Goal: Task Accomplishment & Management: Complete application form

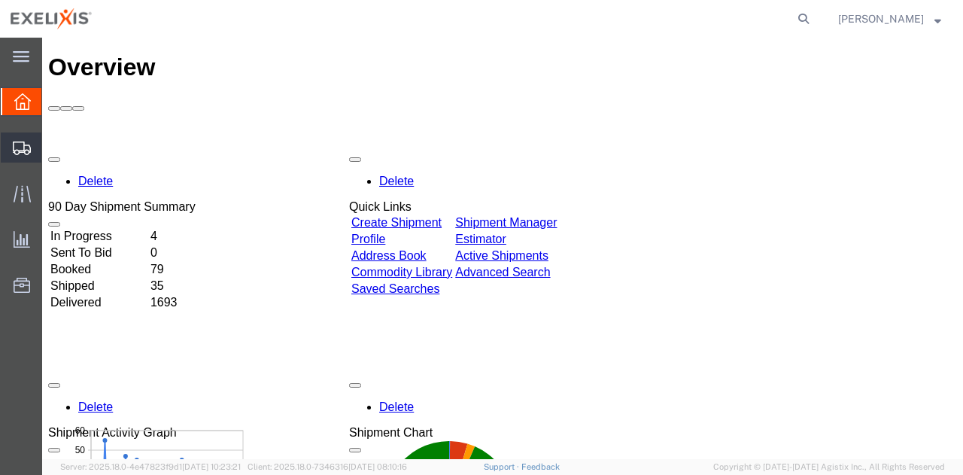
click at [0, 0] on span "Shipment Manager" at bounding box center [0, 0] width 0 height 0
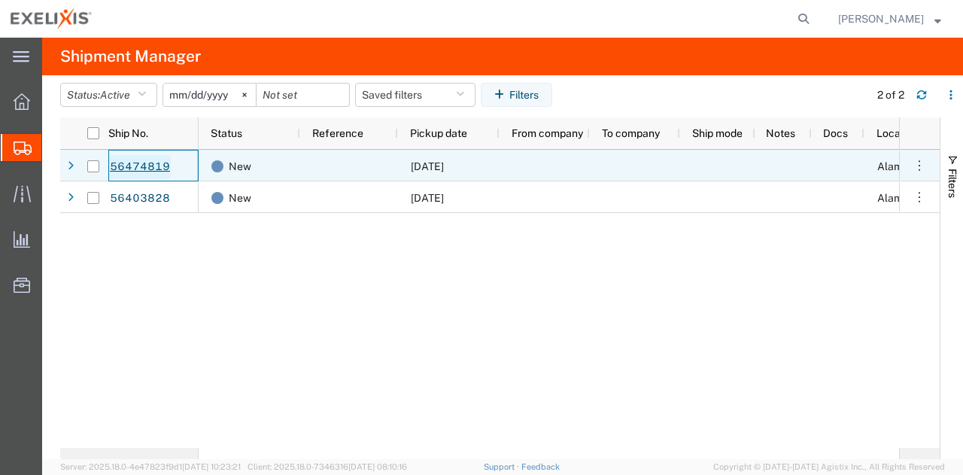
click at [159, 163] on link "56474819" at bounding box center [140, 167] width 62 height 24
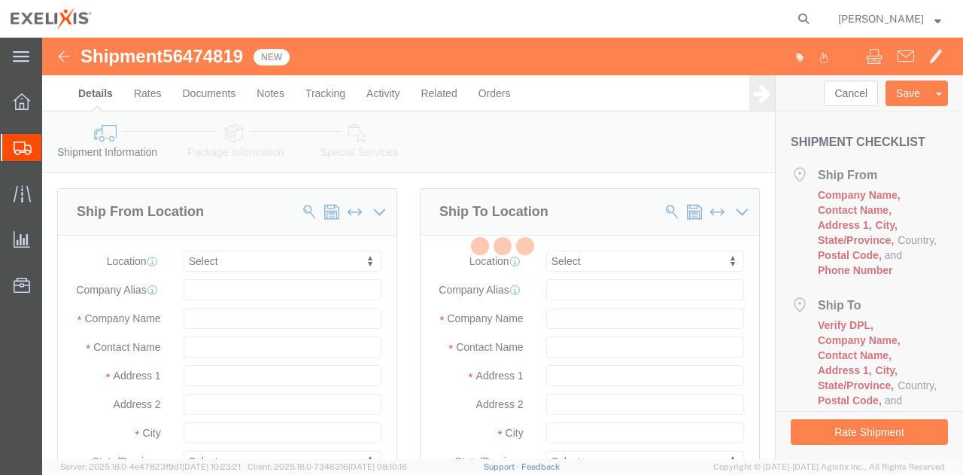
select select
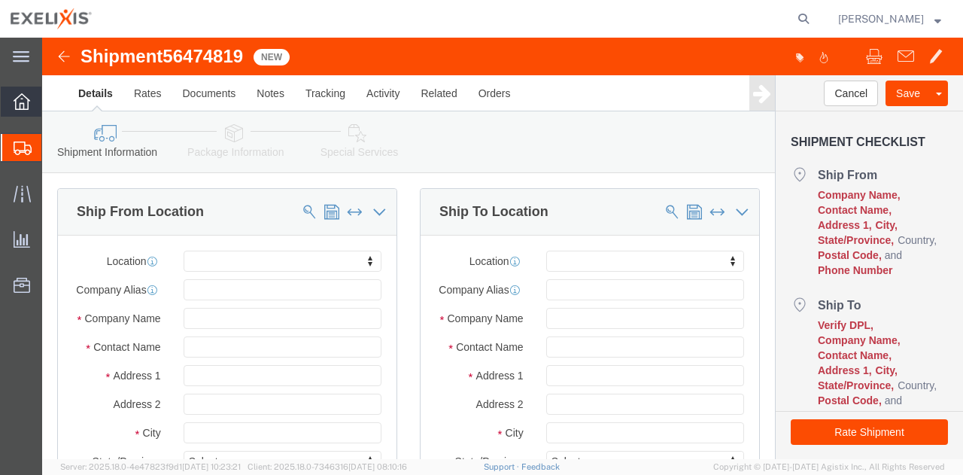
click at [25, 97] on icon at bounding box center [22, 101] width 17 height 17
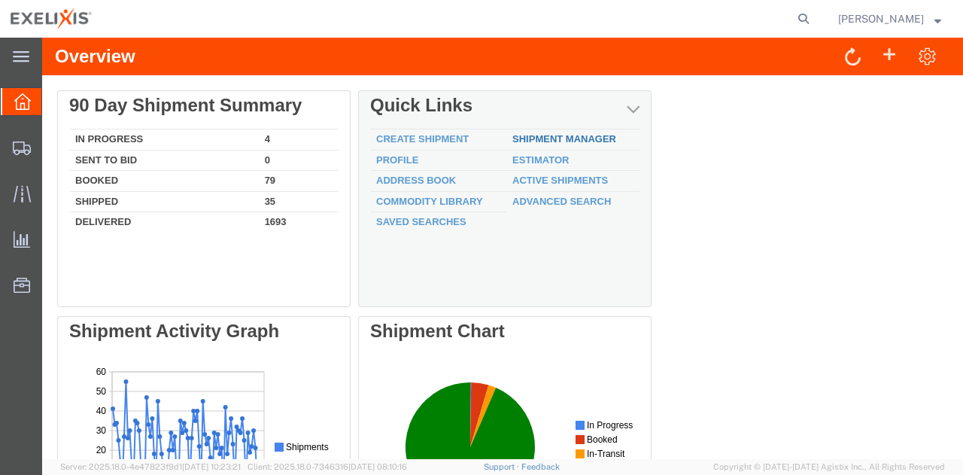
click at [596, 139] on link "Shipment Manager" at bounding box center [564, 138] width 104 height 11
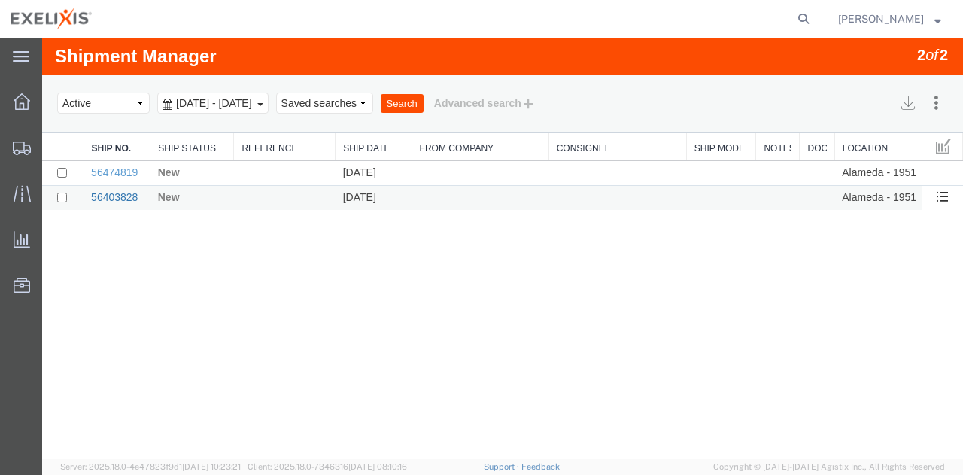
click at [129, 201] on link "56403828" at bounding box center [114, 197] width 47 height 12
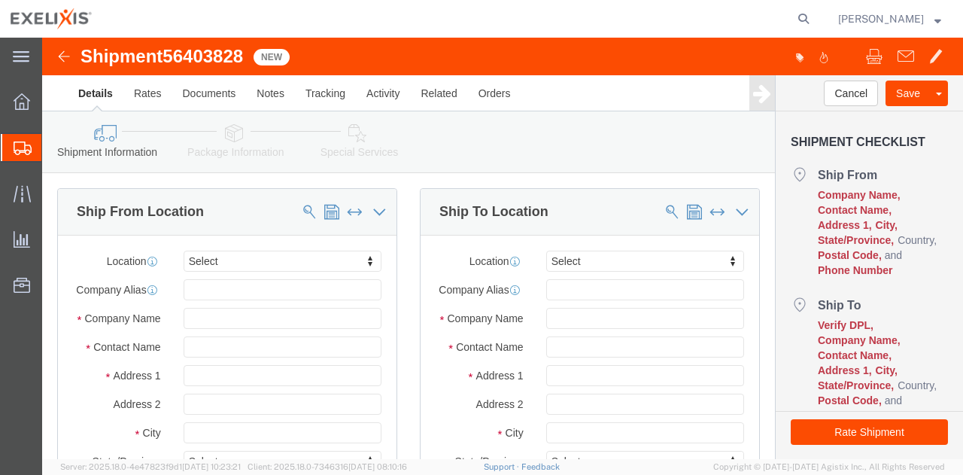
click img
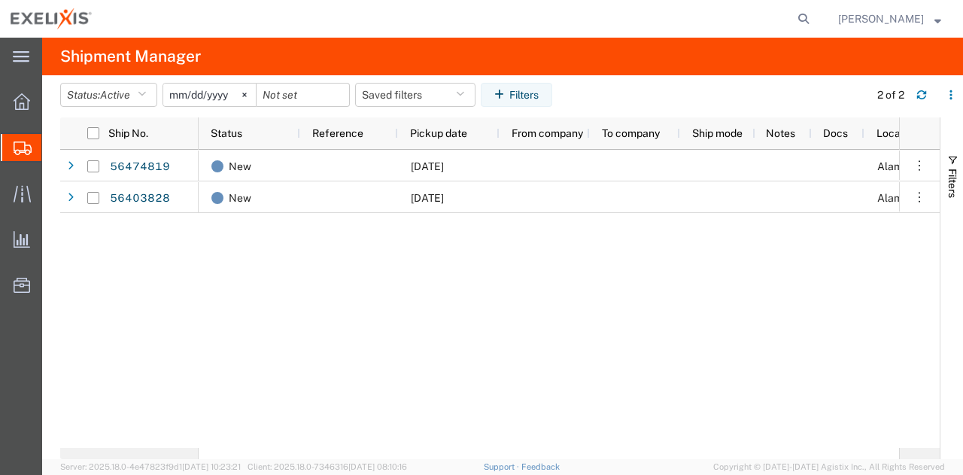
click at [344, 309] on div "New 08/12/2025 Alameda - 1951 New 08/05/2025 Alameda - 1951" at bounding box center [549, 299] width 700 height 298
click at [29, 191] on icon at bounding box center [22, 193] width 17 height 17
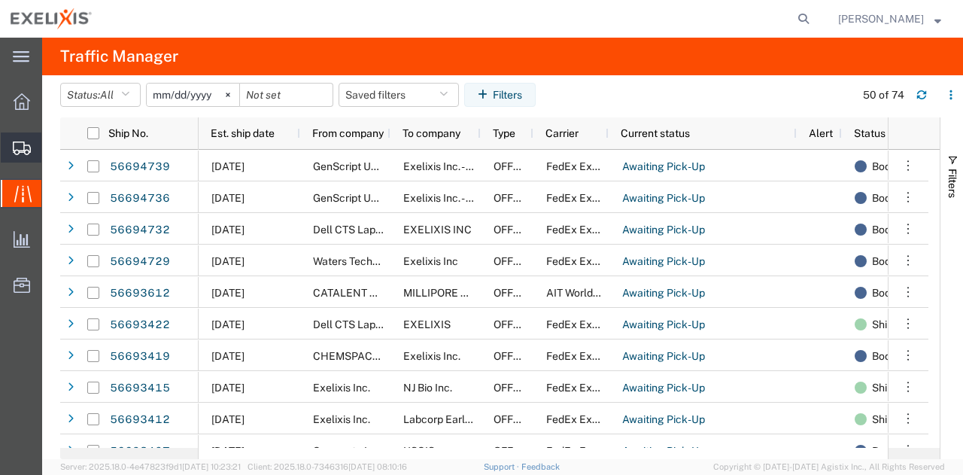
click at [52, 148] on span "Shipments" at bounding box center [46, 147] width 11 height 30
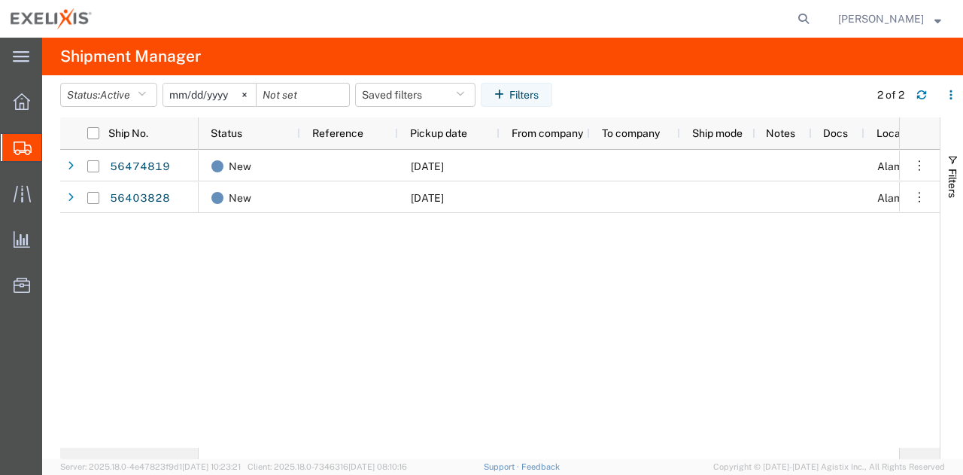
click at [477, 319] on div "New 08/12/2025 Alameda - 1951 New 08/05/2025 Alameda - 1951" at bounding box center [549, 299] width 700 height 298
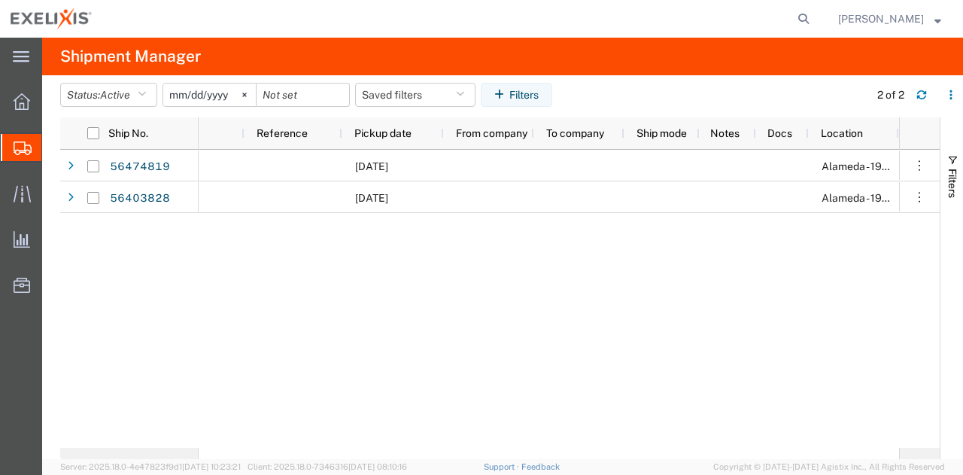
scroll to position [0, 55]
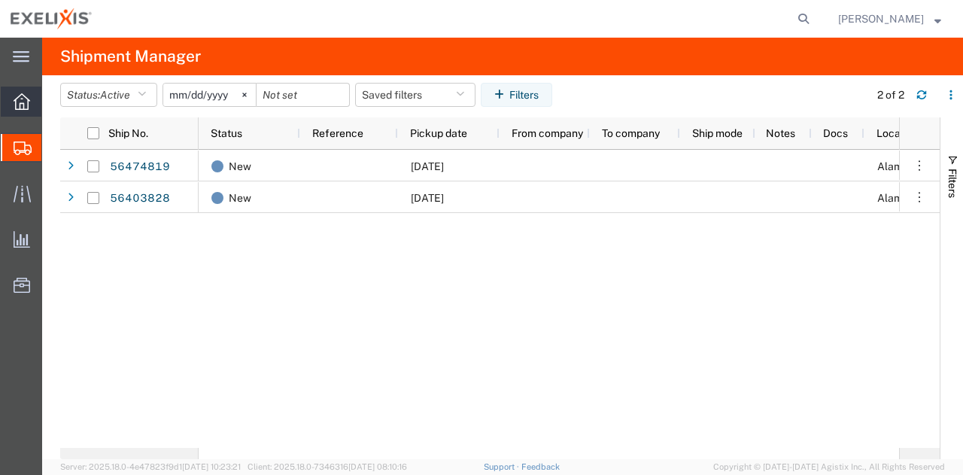
click at [30, 108] on div at bounding box center [22, 102] width 42 height 30
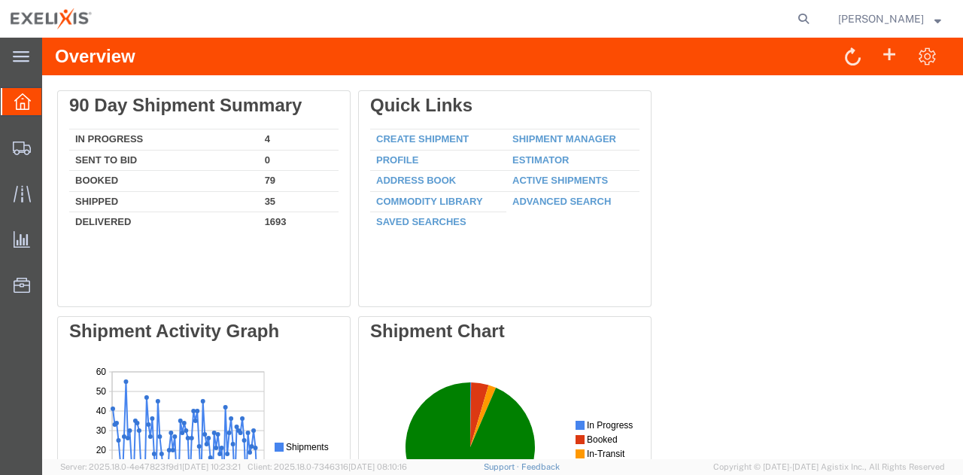
click at [689, 212] on div "Delete 90 Day Shipment Summary In Progress 4 Sent To Bid 0 Booked 79 Shipped 35…" at bounding box center [502, 428] width 891 height 677
click at [775, 166] on div "Delete 90 Day Shipment Summary In Progress 4 Sent To Bid 0 Booked 79 Shipped 35…" at bounding box center [502, 428] width 891 height 677
click at [814, 15] on icon at bounding box center [803, 18] width 21 height 21
click at [749, 17] on input "search" at bounding box center [564, 19] width 457 height 36
paste input "56695280"
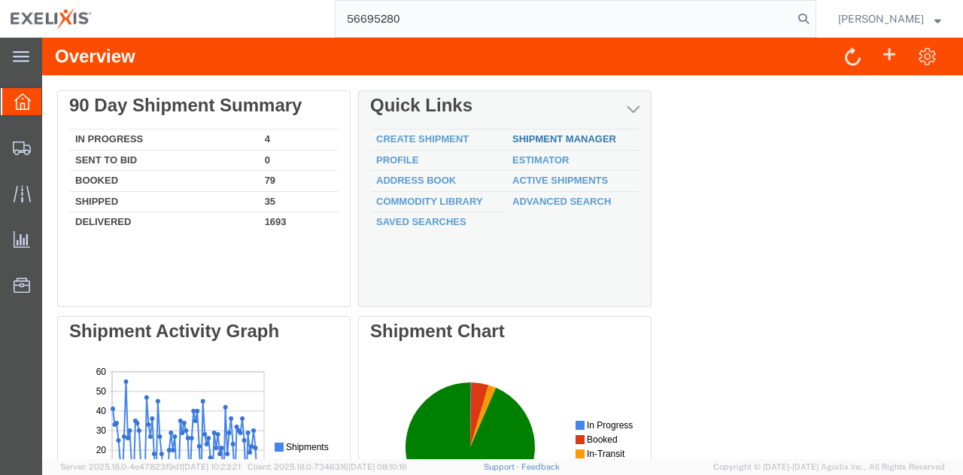
click at [540, 136] on link "Shipment Manager" at bounding box center [564, 138] width 104 height 11
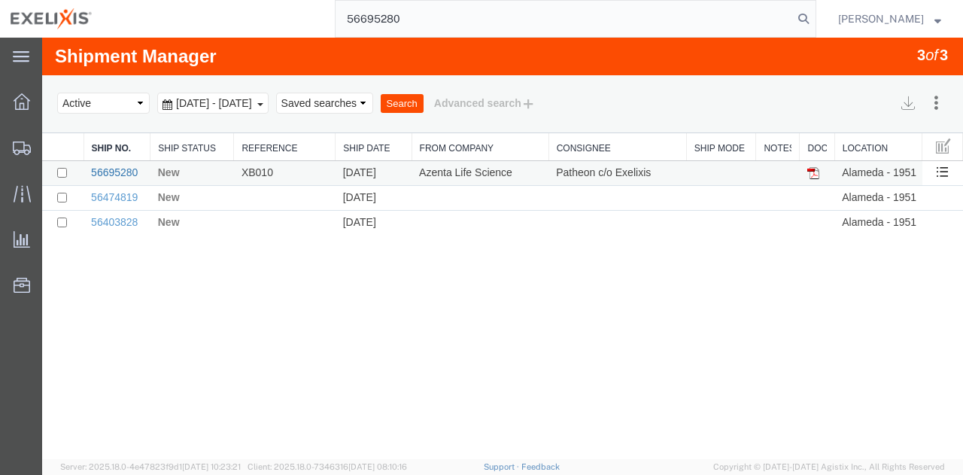
type input "56695280"
click at [130, 169] on link "56695280" at bounding box center [114, 172] width 47 height 12
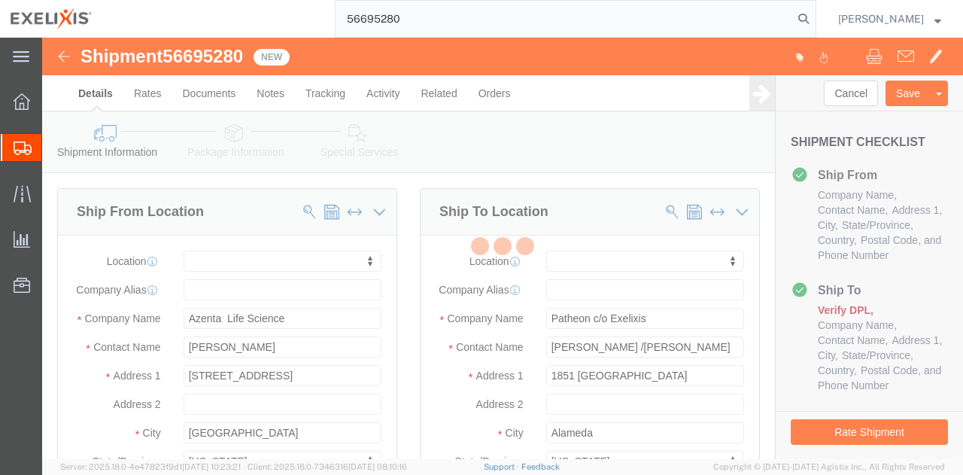
select select
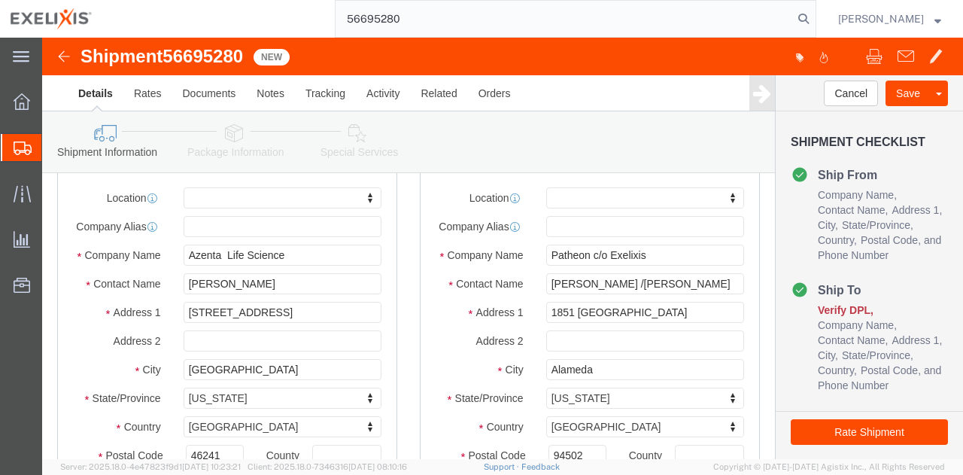
scroll to position [62, 0]
click at [33, 96] on div at bounding box center [22, 102] width 42 height 30
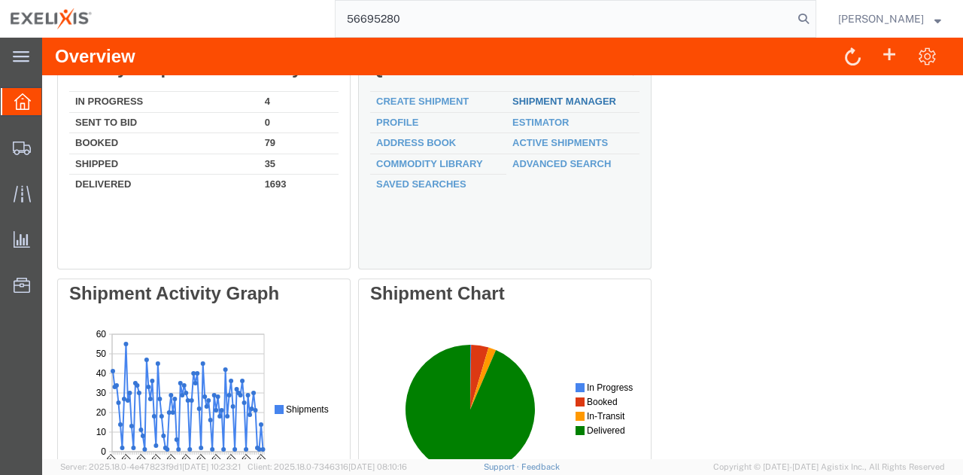
click at [597, 99] on link "Shipment Manager" at bounding box center [564, 101] width 104 height 11
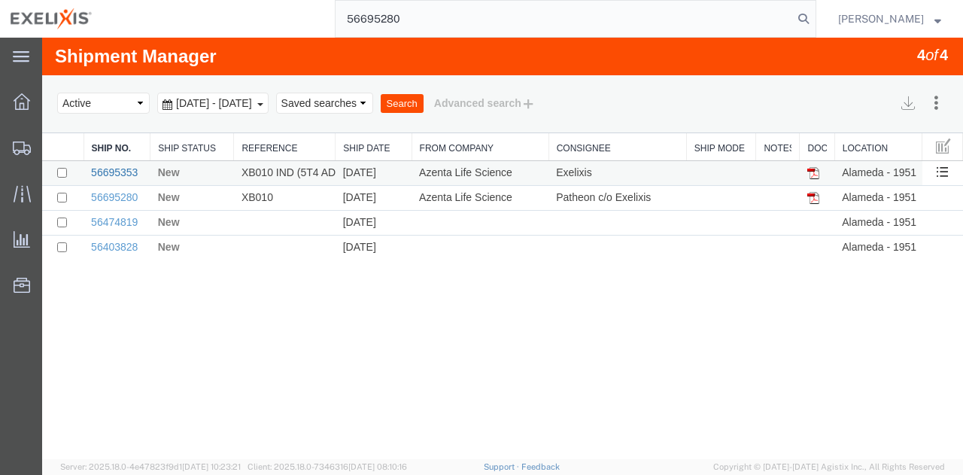
click at [129, 169] on link "56695353" at bounding box center [114, 172] width 47 height 12
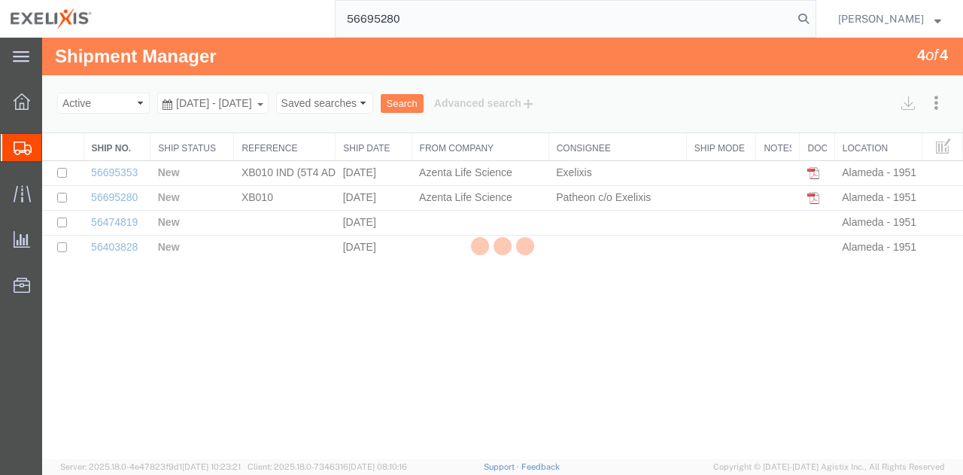
select select "65151"
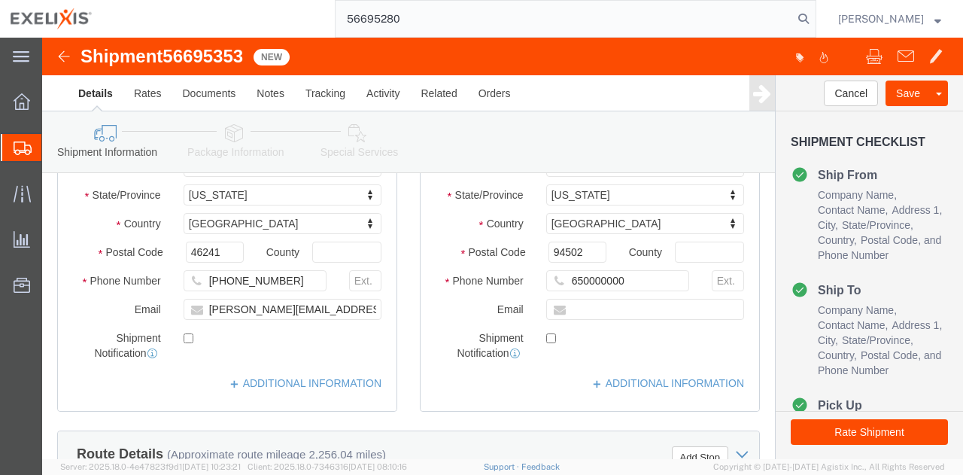
scroll to position [11, 0]
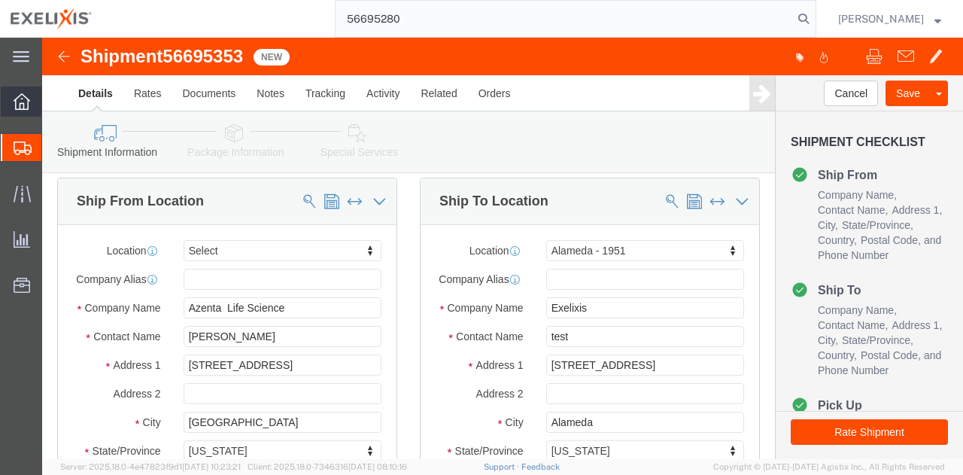
click at [25, 92] on div at bounding box center [22, 102] width 42 height 30
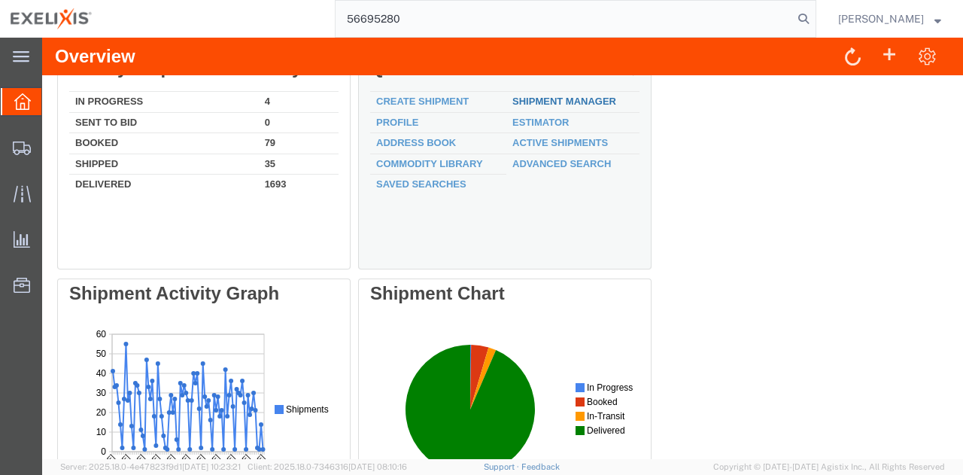
click at [599, 104] on link "Shipment Manager" at bounding box center [564, 101] width 104 height 11
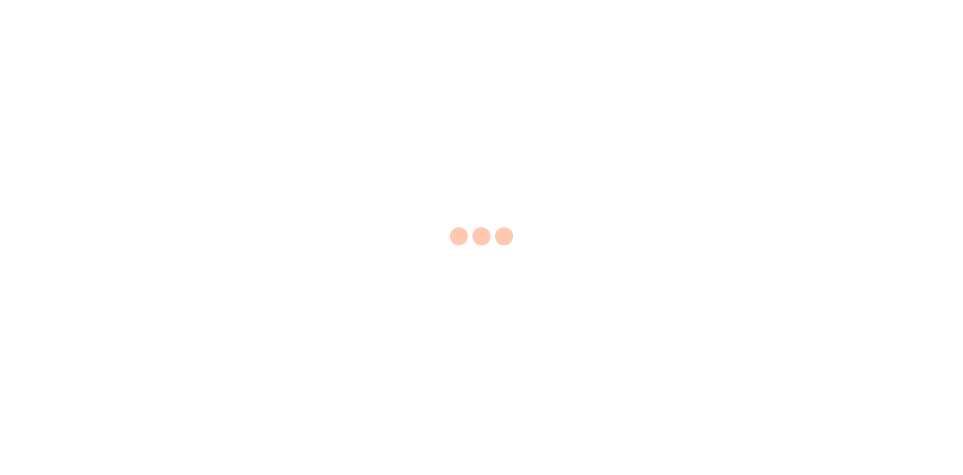
select select "EA"
select select "USD"
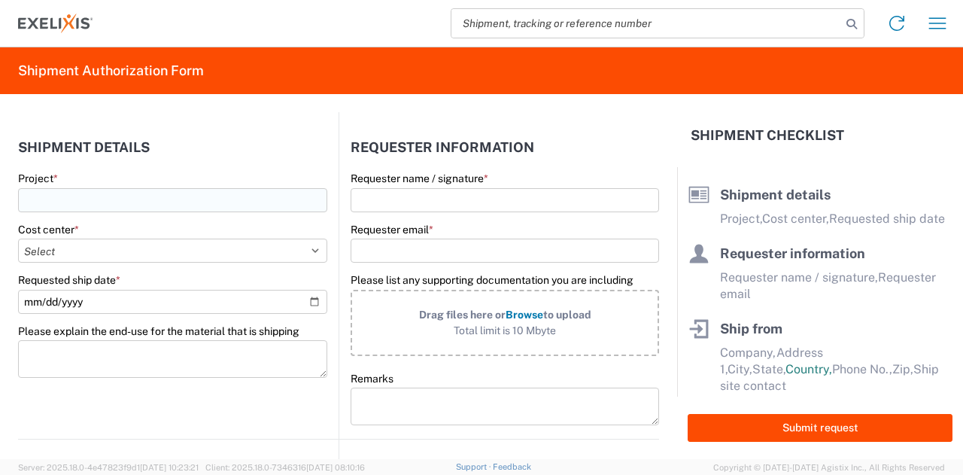
click at [165, 197] on input "Project *" at bounding box center [172, 200] width 309 height 24
type input "XB010"
click at [378, 197] on input "Requester name / signature *" at bounding box center [505, 200] width 308 height 24
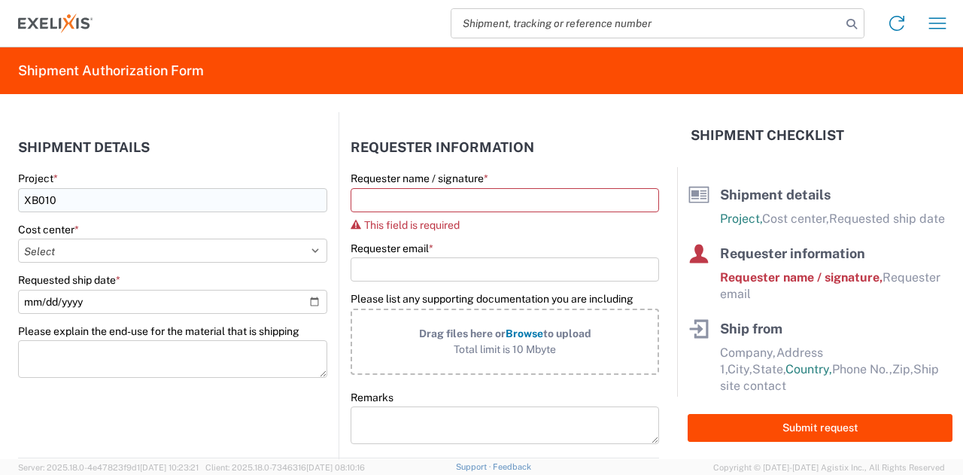
click at [181, 188] on input "XB010" at bounding box center [172, 200] width 309 height 24
click at [430, 204] on input "Requester name / signature *" at bounding box center [505, 200] width 308 height 24
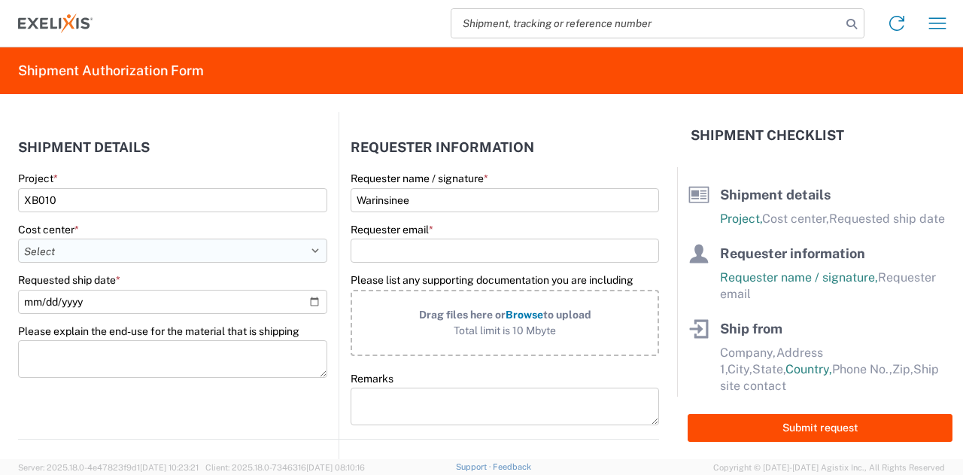
type input "Warinsinee"
click at [221, 246] on select "Select Accounting 10021 All Bottle 10950 All Carton 10951 Aurigene AURIGENE Bio…" at bounding box center [172, 250] width 309 height 24
select select "10240"
click at [18, 238] on select "Select Accounting 10021 All Bottle 10950 All Carton 10951 Aurigene AURIGENE Bio…" at bounding box center [172, 250] width 309 height 24
click at [414, 246] on input "Requester email *" at bounding box center [505, 250] width 308 height 24
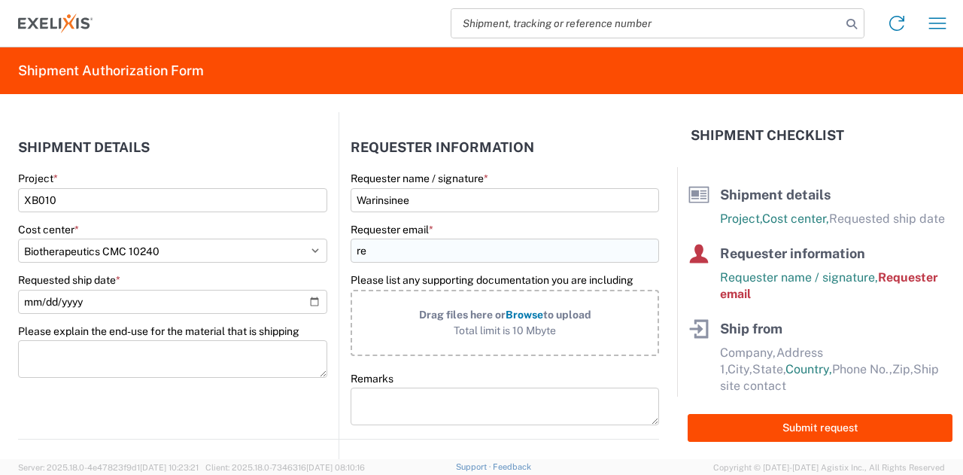
type input "r"
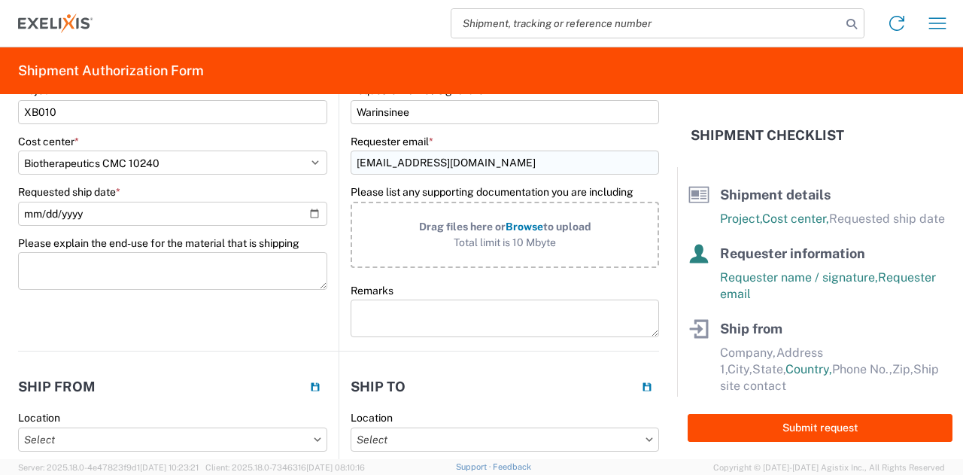
scroll to position [87, 0]
type input "[EMAIL_ADDRESS][DOMAIN_NAME]"
click at [196, 219] on input "Requested ship date *" at bounding box center [172, 214] width 309 height 24
click at [308, 213] on input "Requested ship date *" at bounding box center [172, 214] width 309 height 24
type input "[DATE]"
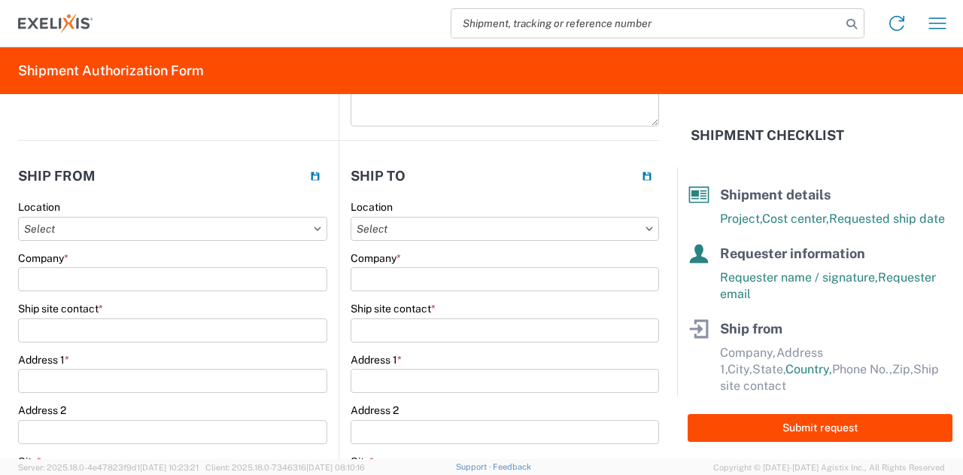
scroll to position [298, 0]
click at [203, 232] on input "Location" at bounding box center [172, 229] width 309 height 24
click at [181, 220] on input "Location" at bounding box center [172, 229] width 309 height 24
click at [203, 180] on header "Ship from" at bounding box center [178, 176] width 321 height 34
click at [96, 273] on input "Company *" at bounding box center [172, 280] width 309 height 24
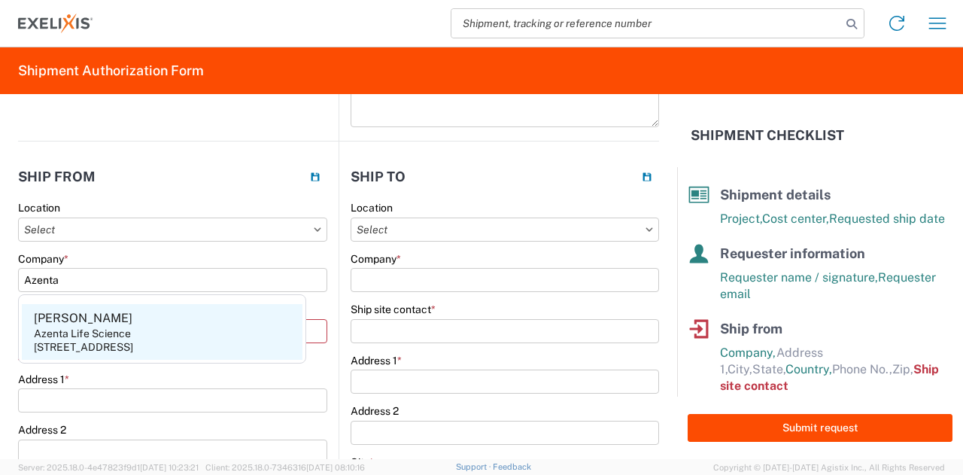
click at [95, 336] on div "Azenta Life Science" at bounding box center [82, 334] width 97 height 14
type input "Azenta Life Science"
type input "[PERSON_NAME]"
type input "[STREET_ADDRESS]"
type input "[GEOGRAPHIC_DATA]"
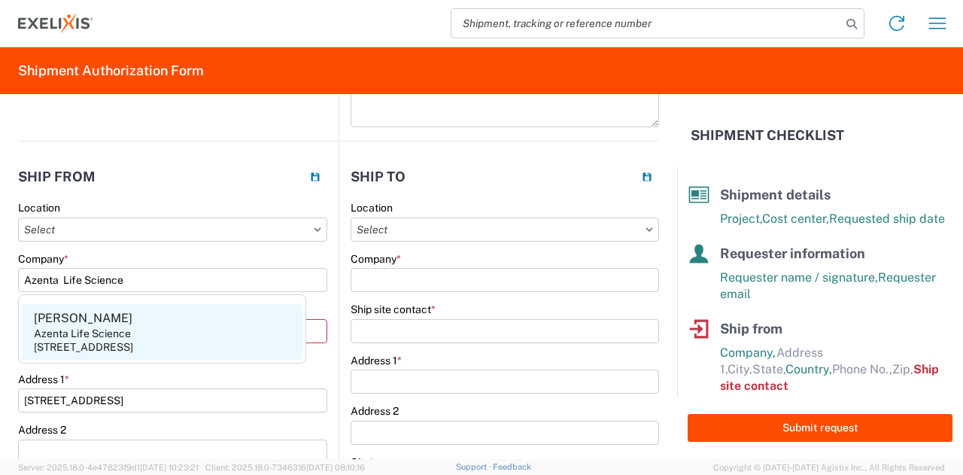
select select "IN"
select select "US"
type input "46241"
type input "[PHONE_NUMBER]"
type input "[PERSON_NAME][EMAIL_ADDRESS][PERSON_NAME][DOMAIN_NAME]"
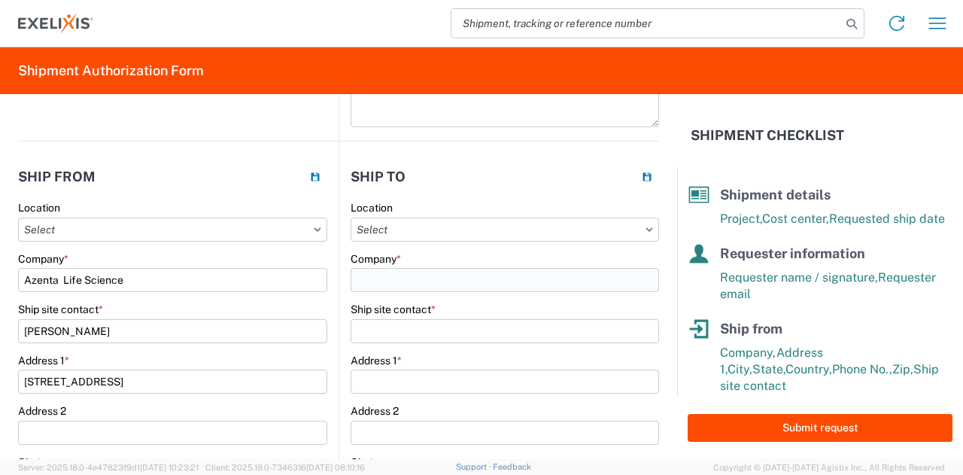
click at [396, 272] on input "Company *" at bounding box center [505, 280] width 308 height 24
type input "M"
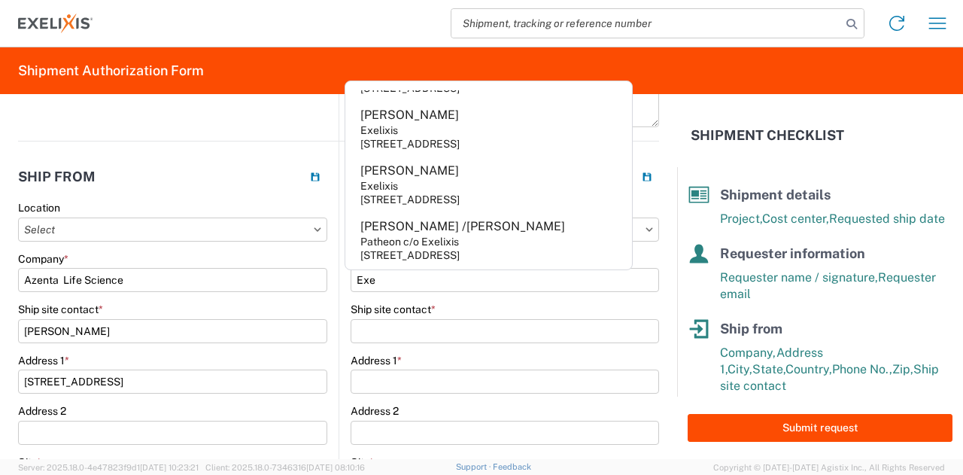
scroll to position [268, 0]
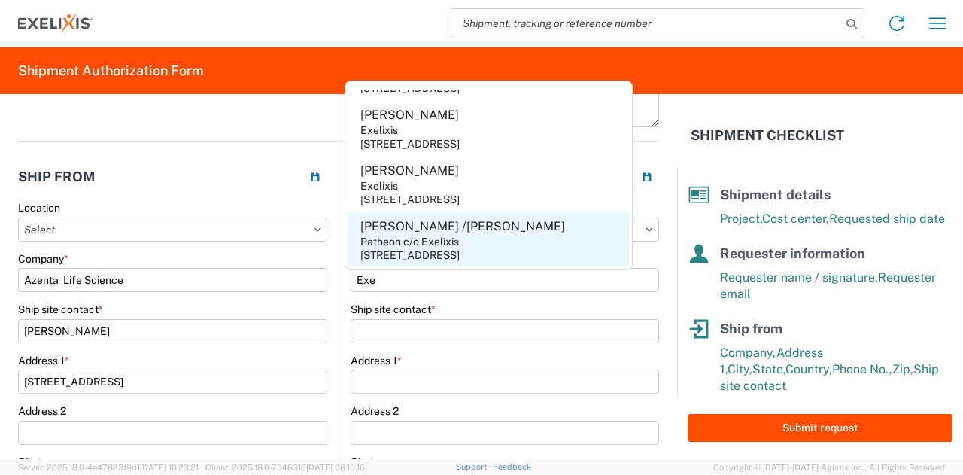
click at [447, 236] on div "Patheon c/o Exelixis" at bounding box center [409, 242] width 99 height 14
type input "Patheon c/o Exelixis"
type input "Andra Pillsbury /John Climaco"
type input "1851 Harbor Bay Parkway"
type input "Alameda"
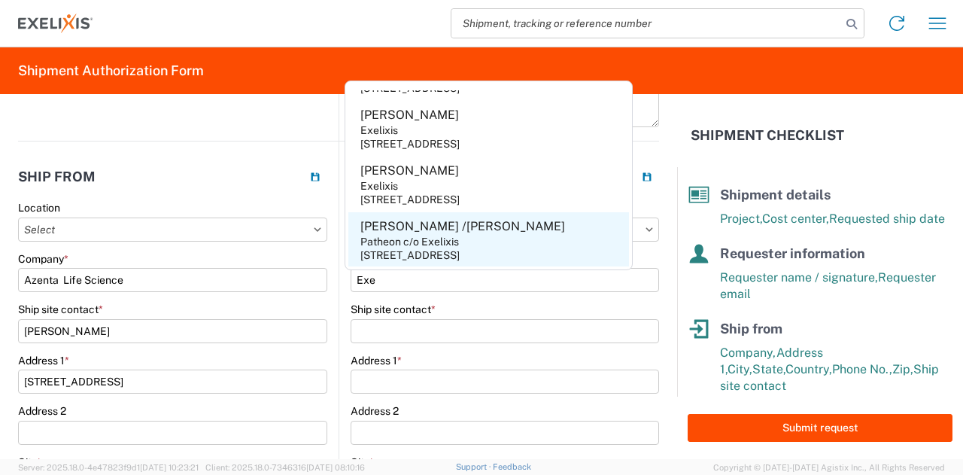
select select "CA"
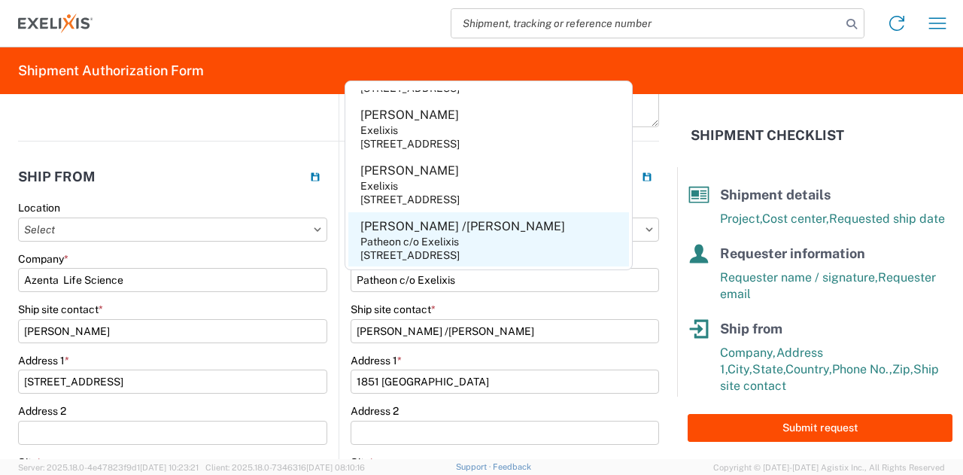
select select "US"
type input "94502"
type input "6508377911"
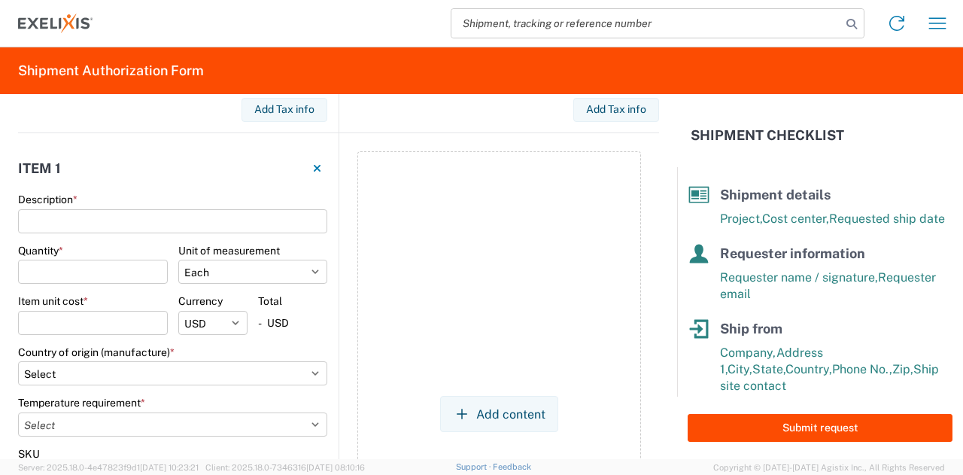
scroll to position [962, 0]
click at [190, 228] on input "Description *" at bounding box center [172, 221] width 309 height 24
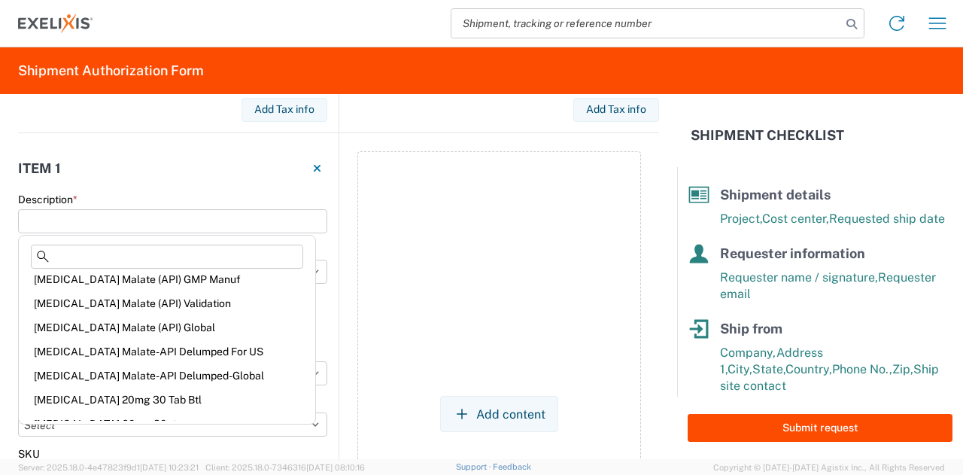
scroll to position [0, 0]
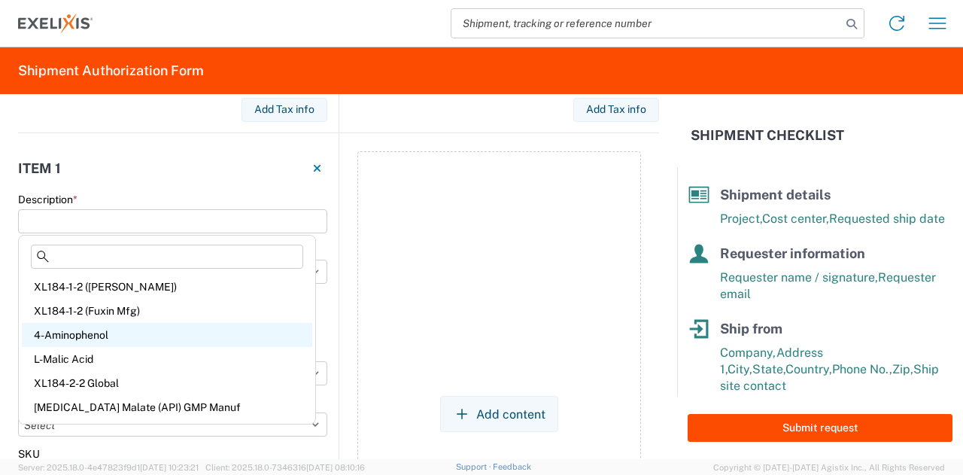
click at [95, 336] on div "4-Aminophenol" at bounding box center [167, 335] width 290 height 24
type input "4-Aminophenol"
select select "KGS"
type input "66.7"
select select "USD"
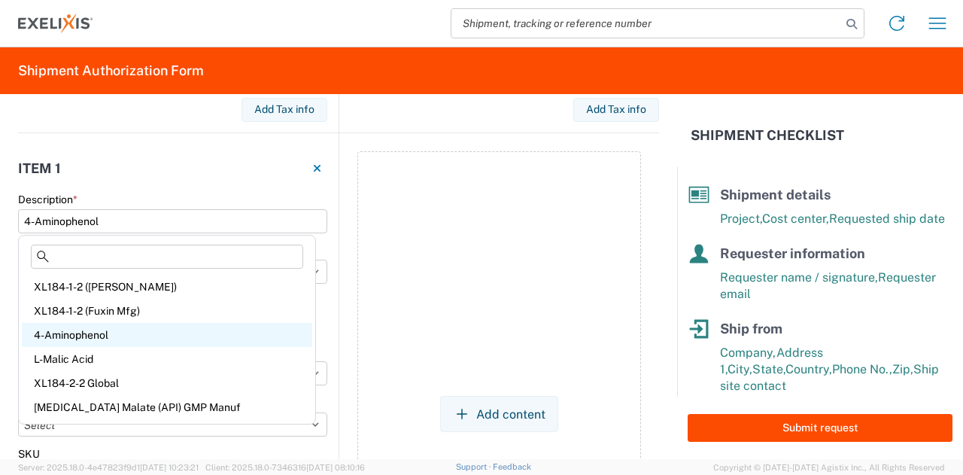
select select "CN"
select select
type input "XL-10002"
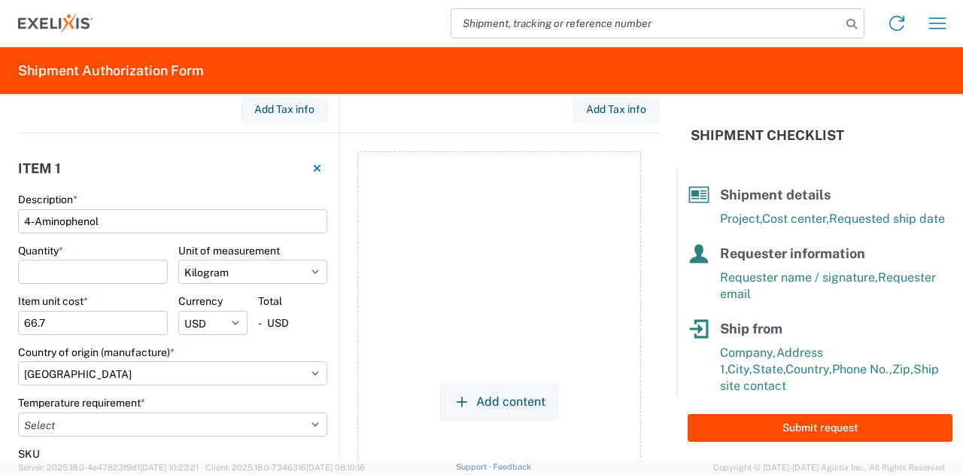
select select "III"
select select "LBS"
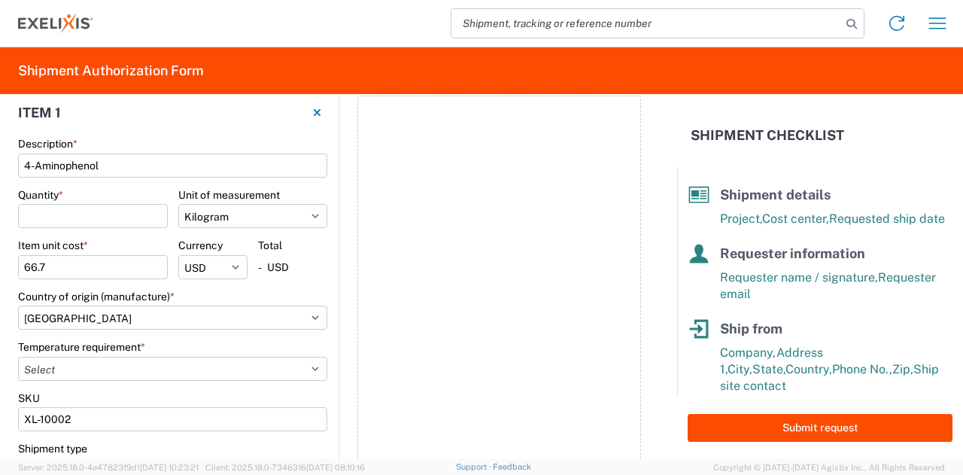
scroll to position [998, 0]
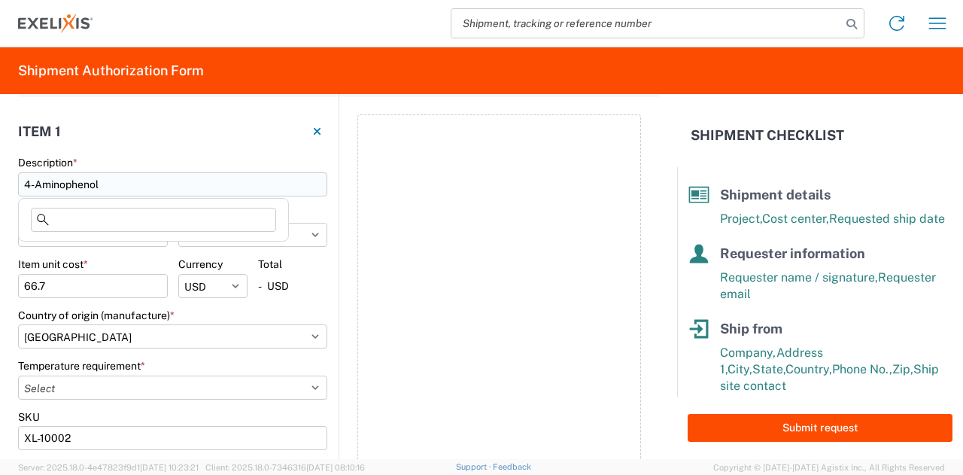
click at [129, 188] on input "4-Aminophenol" at bounding box center [172, 184] width 309 height 24
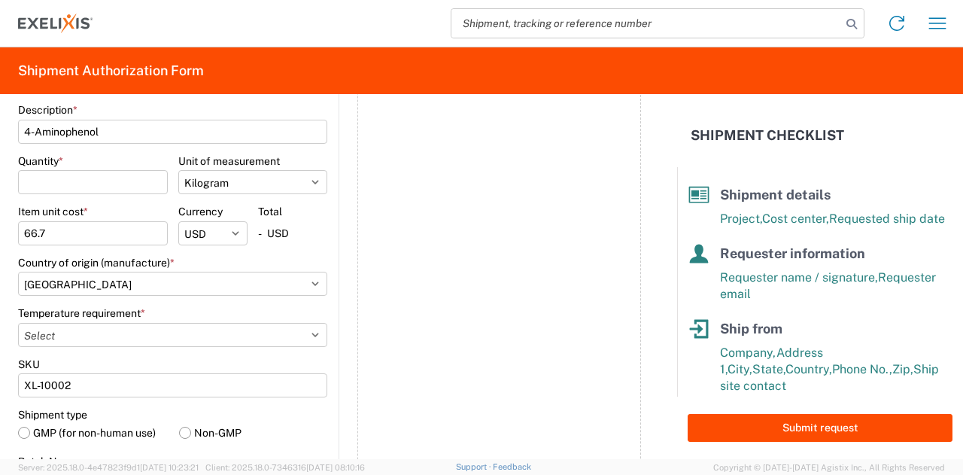
scroll to position [1074, 0]
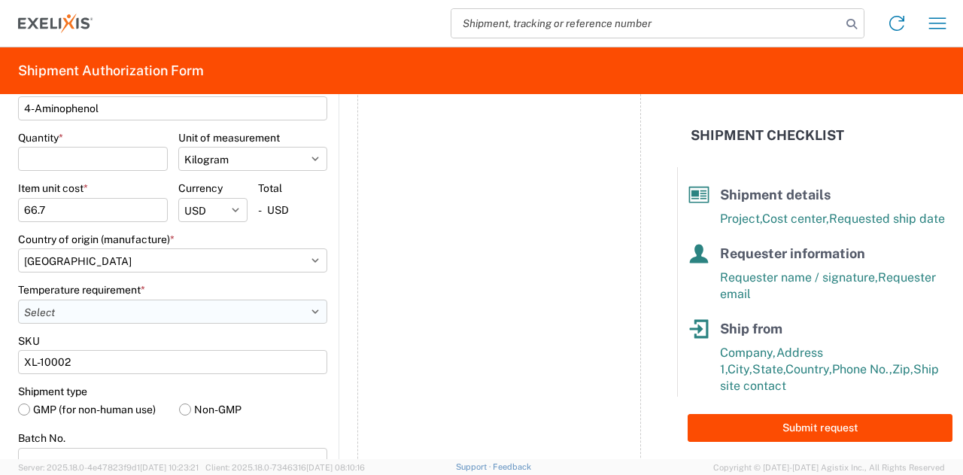
click at [152, 306] on select "Select -15°C to -25°C -120°C to -190°C (LN2,DV10) -20°C to -80°C -2°C to -8°C -…" at bounding box center [172, 311] width 309 height 24
click at [18, 299] on select "Select -15°C to -25°C -120°C to -190°C (LN2,DV10) -20°C to -80°C -2°C to -8°C -…" at bounding box center [172, 311] width 309 height 24
click at [109, 306] on select "Select -15°C to -25°C -120°C to -190°C (LN2,DV10) -20°C to -80°C -2°C to -8°C -…" at bounding box center [172, 311] width 309 height 24
select select "UP_TO_25C"
click at [18, 299] on select "Select -15°C to -25°C -120°C to -190°C (LN2,DV10) -20°C to -80°C -2°C to -8°C -…" at bounding box center [172, 311] width 309 height 24
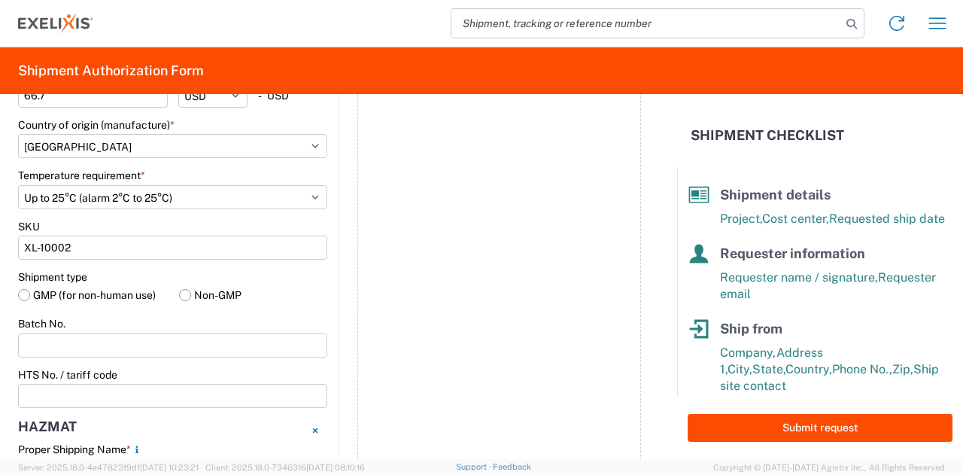
scroll to position [1188, 0]
click at [203, 291] on label "Non-GMP" at bounding box center [253, 295] width 149 height 23
click at [0, 0] on input "Non-GMP" at bounding box center [0, 0] width 0 height 0
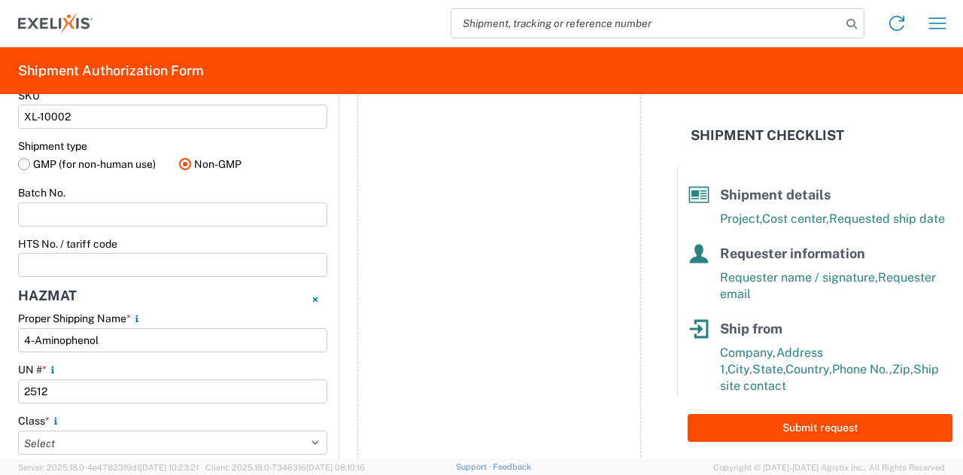
scroll to position [1320, 0]
click at [263, 264] on input "HTS No. / tariff code" at bounding box center [172, 264] width 309 height 24
click at [244, 214] on input "Batch No." at bounding box center [172, 214] width 309 height 24
click at [158, 269] on input "HTS No. / tariff code" at bounding box center [172, 264] width 309 height 24
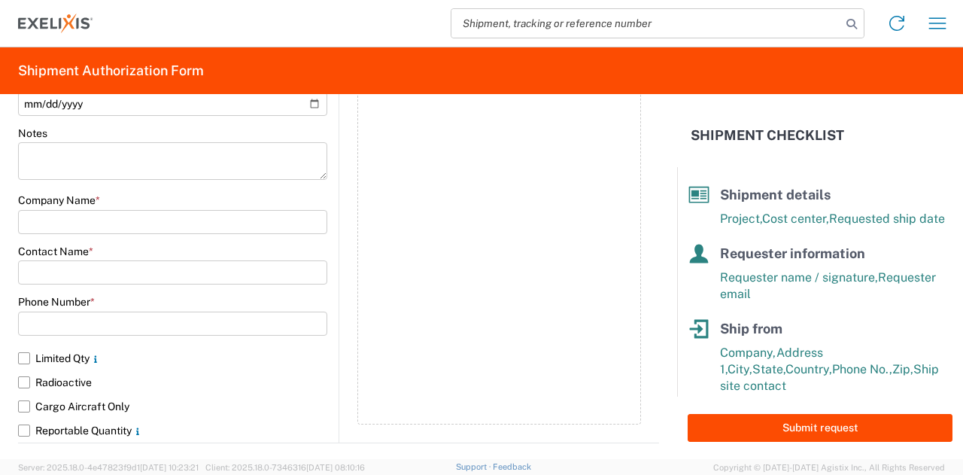
scroll to position [2183, 0]
click at [132, 214] on input "text" at bounding box center [172, 223] width 309 height 24
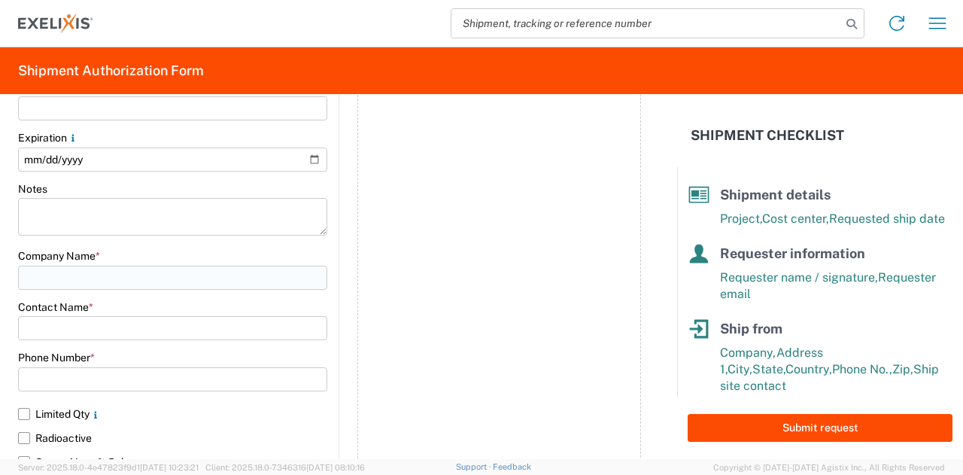
scroll to position [2128, 0]
type input "Exelixis"
type input "Fred Eisenman"
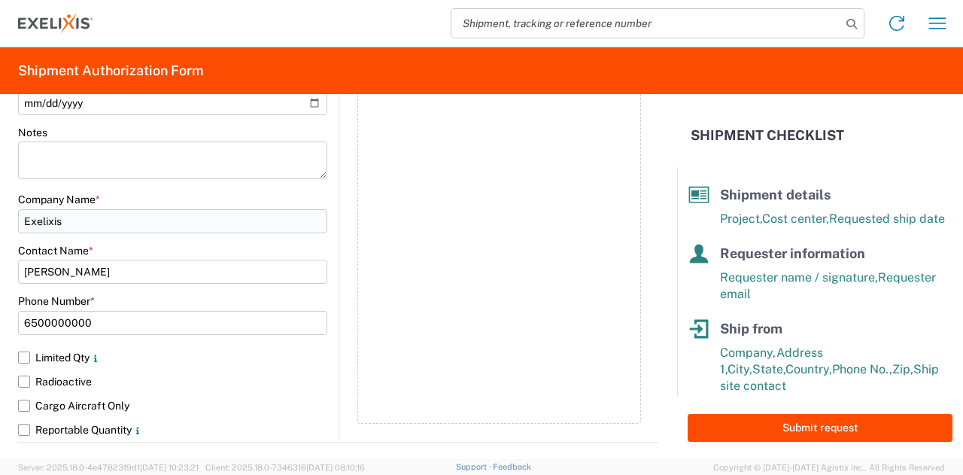
scroll to position [2184, 0]
type input "6500000000"
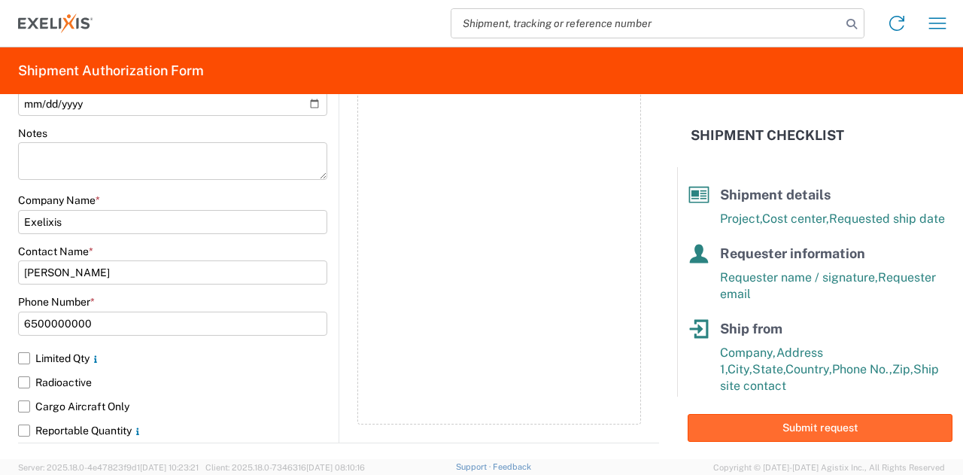
click at [794, 436] on button "Submit request" at bounding box center [820, 428] width 265 height 28
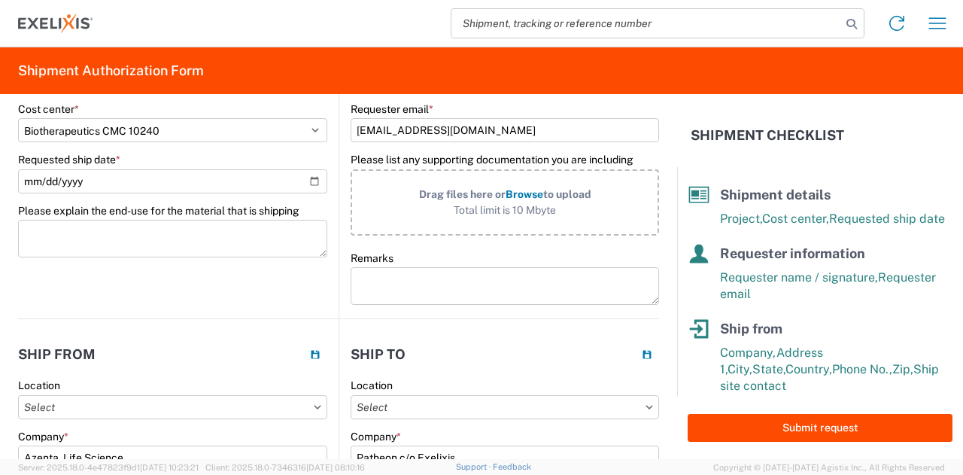
scroll to position [0, 0]
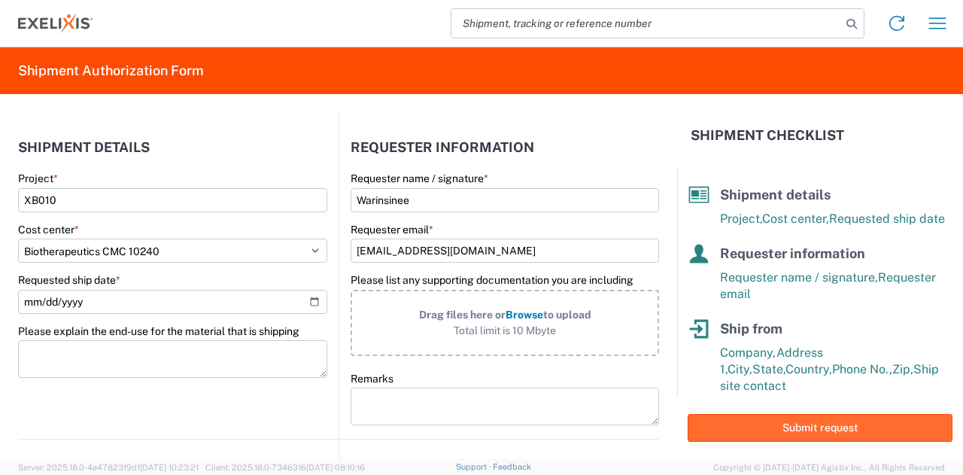
click at [822, 423] on button "Submit request" at bounding box center [820, 428] width 265 height 28
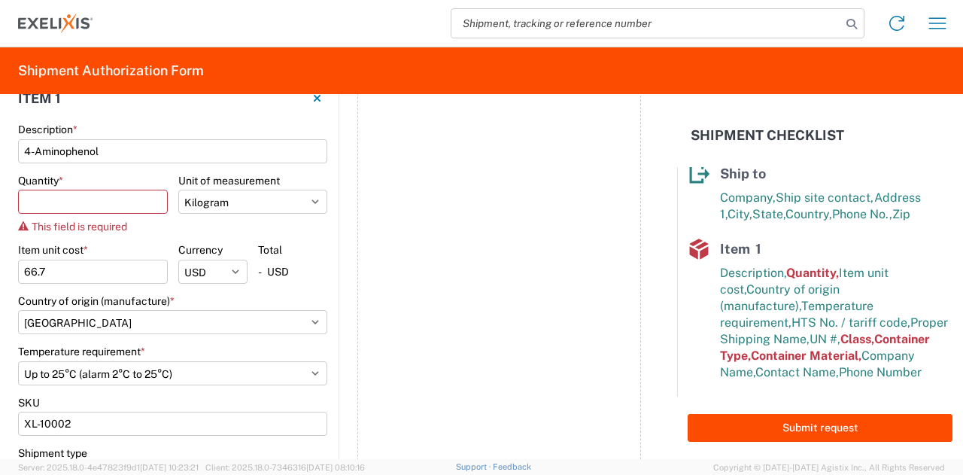
scroll to position [1031, 0]
click at [110, 199] on input "Quantity *" at bounding box center [93, 202] width 150 height 24
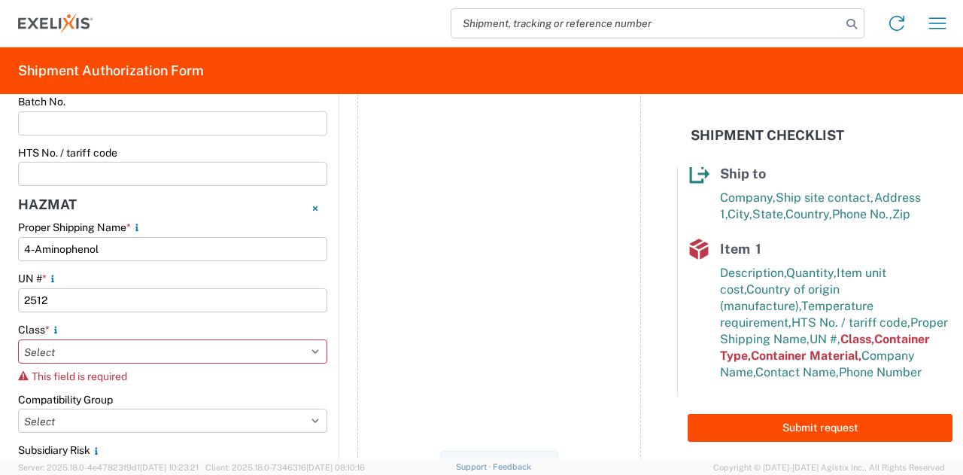
scroll to position [1555, 0]
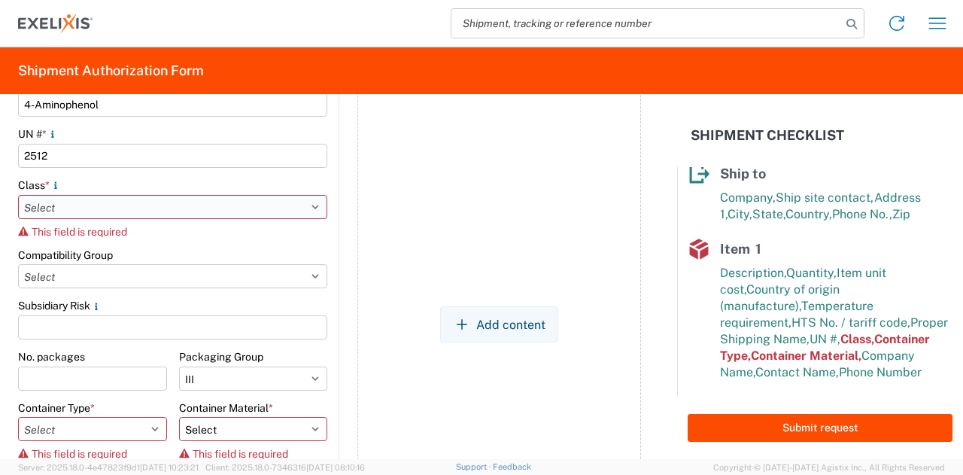
type input "1"
click at [248, 204] on select "Select 1 Explosive 1.1 Explosive 1.2 Explosive 1.3 Explosive 1.4 Explosive 1.5 …" at bounding box center [172, 207] width 309 height 24
click at [66, 208] on select "Select 1 Explosive 1.1 Explosive 1.2 Explosive 1.3 Explosive 1.4 Explosive 1.5 …" at bounding box center [172, 207] width 309 height 24
select select "9 Miscellaneous"
click at [18, 195] on select "Select 1 Explosive 1.1 Explosive 1.2 Explosive 1.3 Explosive 1.4 Explosive 1.5 …" at bounding box center [172, 207] width 309 height 24
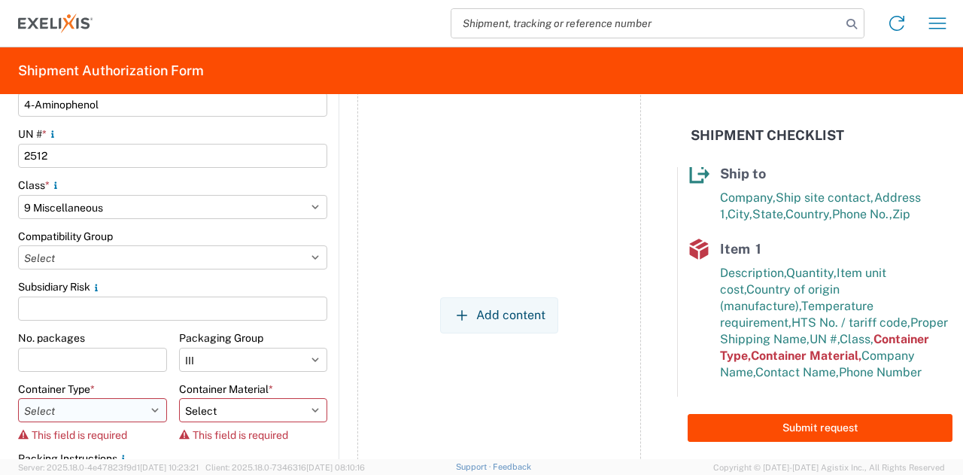
click at [116, 406] on select "Select 5 - Bags 4 - Boxes 6 - Composite Packaging 1 - Drums 3 - Jerricans None …" at bounding box center [92, 410] width 149 height 24
select select "DRUMS"
click at [18, 398] on select "Select 5 - Bags 4 - Boxes 6 - Composite Packaging 1 - Drums 3 - Jerricans None …" at bounding box center [92, 410] width 149 height 24
click at [224, 406] on select "Select B - Aluminum G - Fiberboard P - Glass, porcelain or stoneware (not used …" at bounding box center [253, 410] width 149 height 24
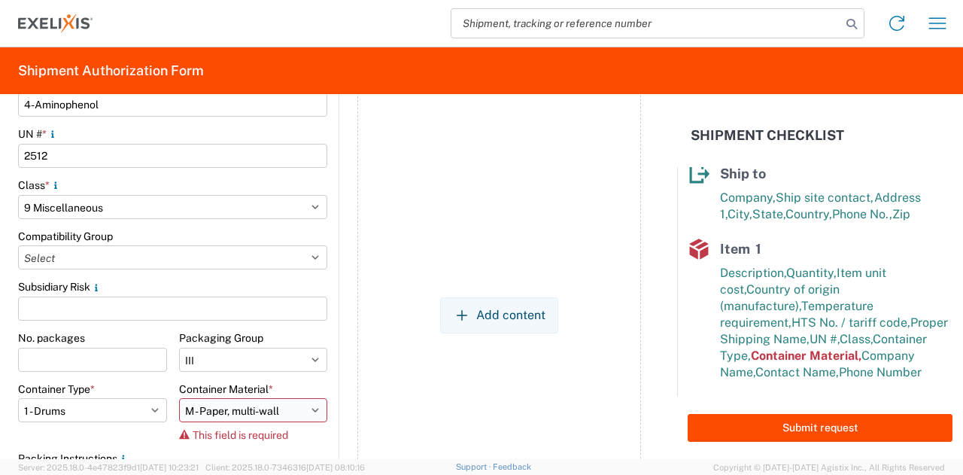
click at [179, 398] on select "Select B - Aluminum G - Fiberboard P - Glass, porcelain or stoneware (not used …" at bounding box center [253, 410] width 149 height 24
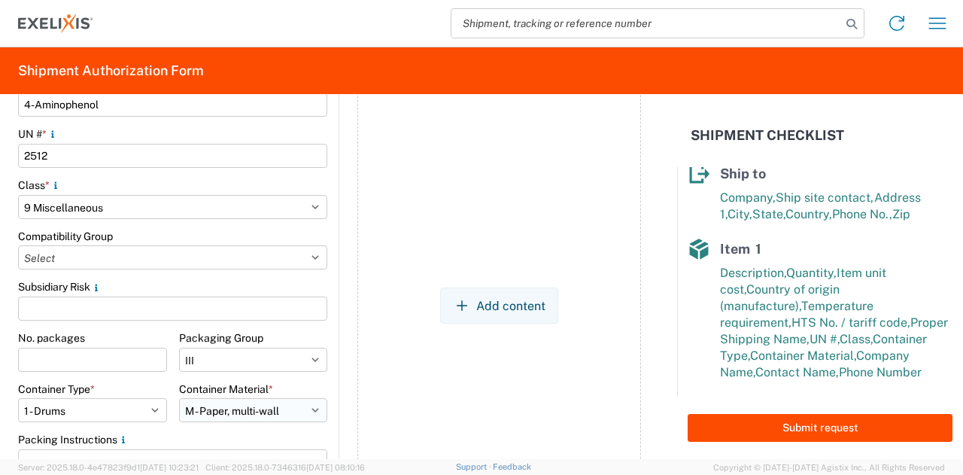
click at [286, 412] on select "Select B - Aluminum G - Fiberboard P - Glass, porcelain or stoneware (not used …" at bounding box center [253, 410] width 149 height 24
select select "PLASTIC_MATERIAL"
click at [179, 398] on select "Select B - Aluminum G - Fiberboard P - Glass, porcelain or stoneware (not used …" at bounding box center [253, 410] width 149 height 24
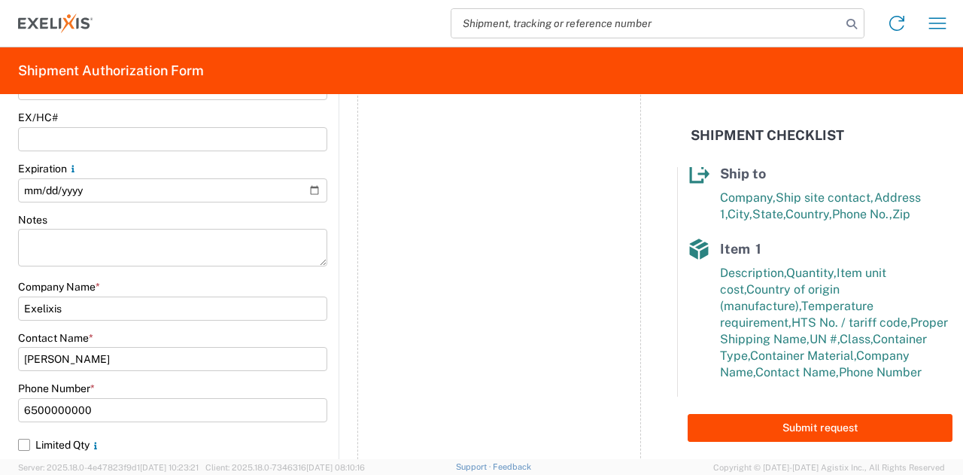
scroll to position [2185, 0]
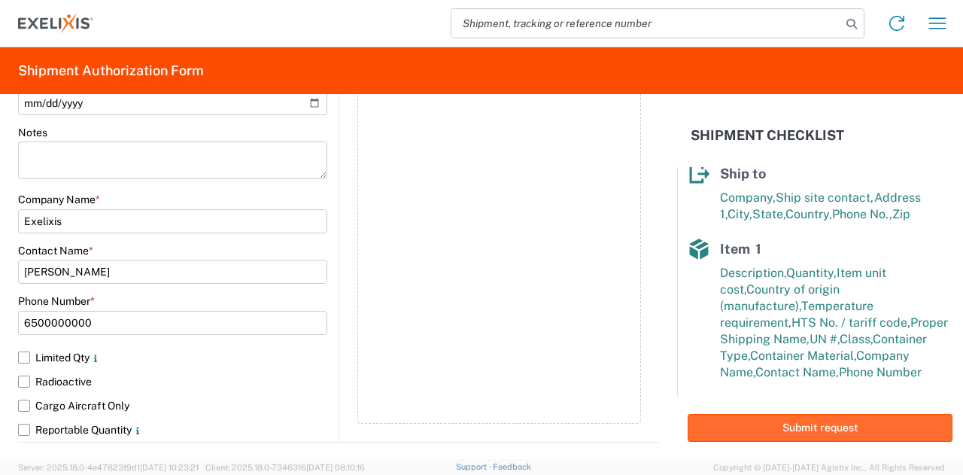
click at [839, 431] on button "Submit request" at bounding box center [820, 428] width 265 height 28
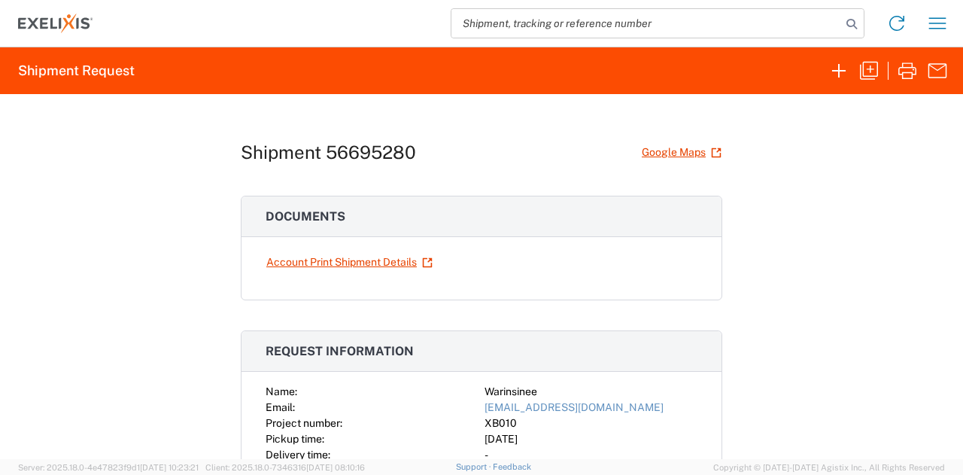
click at [382, 150] on h1 "Shipment 56695280" at bounding box center [328, 152] width 175 height 22
copy h1 "56695280"
click at [560, 274] on div "Account Print Shipment Details" at bounding box center [482, 274] width 480 height 50
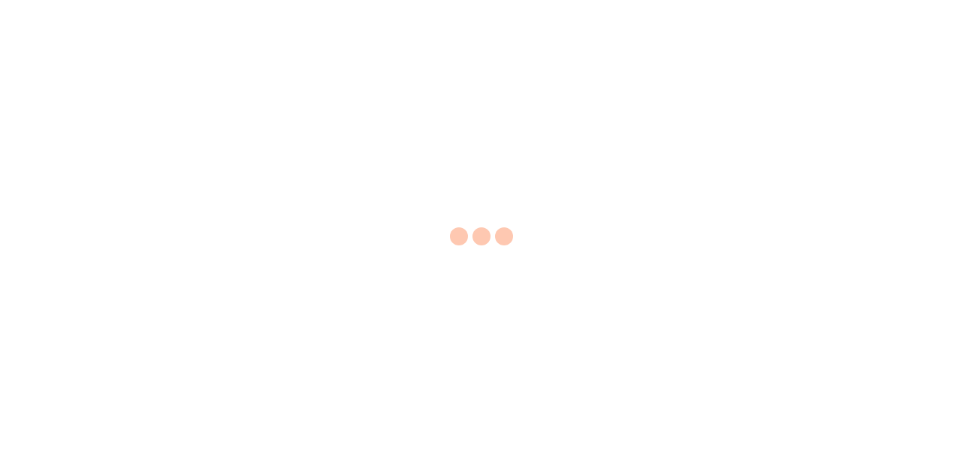
select select "EA"
select select "USD"
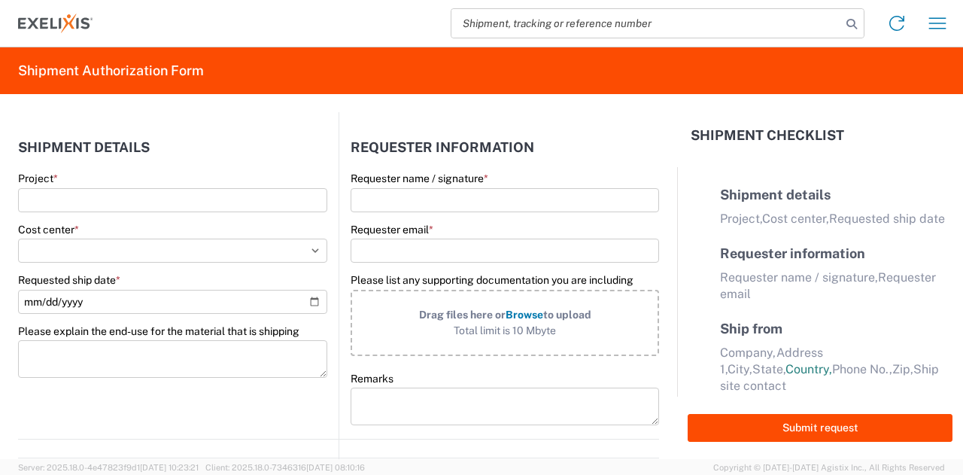
select select "US"
click at [159, 193] on input "Project *" at bounding box center [172, 200] width 309 height 24
type input "t"
click at [159, 193] on input "xb010" at bounding box center [172, 200] width 309 height 24
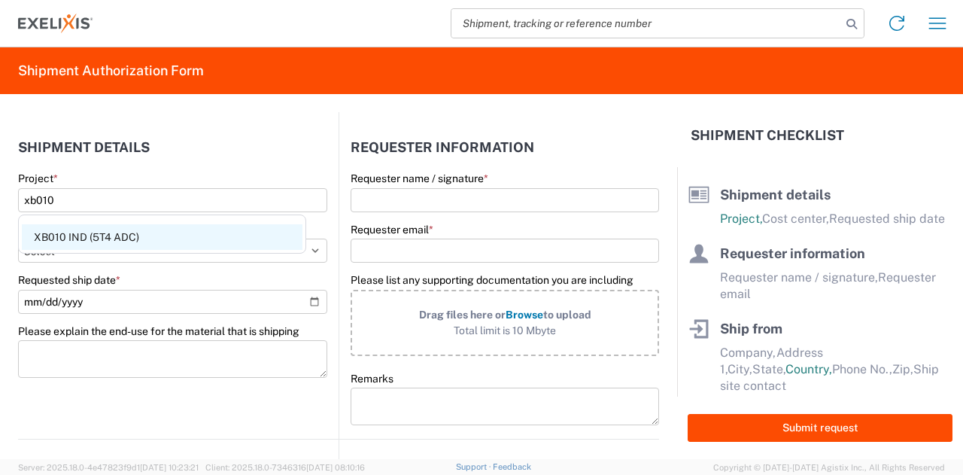
click at [147, 229] on agx-typeahead-suggestion-item "XB010 IND (5T4 ADC)" at bounding box center [162, 237] width 281 height 26
type input "XB010 IND (5T4 ADC)"
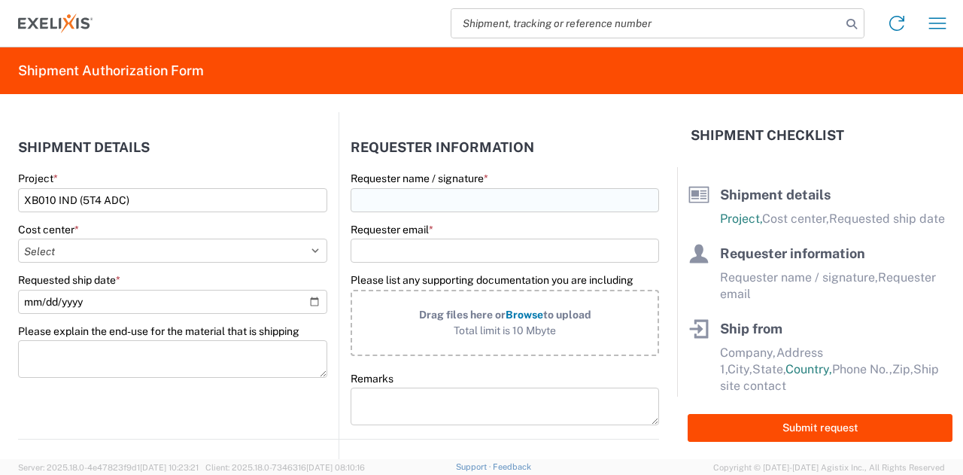
click at [408, 195] on input "Requester name / signature *" at bounding box center [505, 200] width 308 height 24
type input "Test"
click at [421, 242] on input "t" at bounding box center [505, 250] width 308 height 24
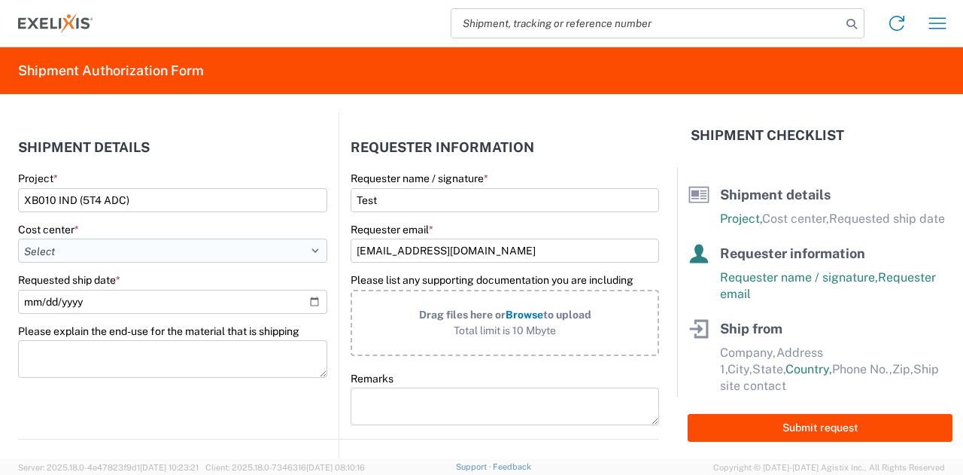
type input "[EMAIL_ADDRESS][DOMAIN_NAME]"
click at [205, 254] on select "Select Accounting 10021 All Bottle 10950 All Carton 10951 Aurigene AURIGENE Bio…" at bounding box center [172, 250] width 309 height 24
select select "10240"
click at [18, 238] on select "Select Accounting 10021 All Bottle 10950 All Carton 10951 Aurigene AURIGENE Bio…" at bounding box center [172, 250] width 309 height 24
click at [265, 302] on input "Requested ship date *" at bounding box center [172, 302] width 309 height 24
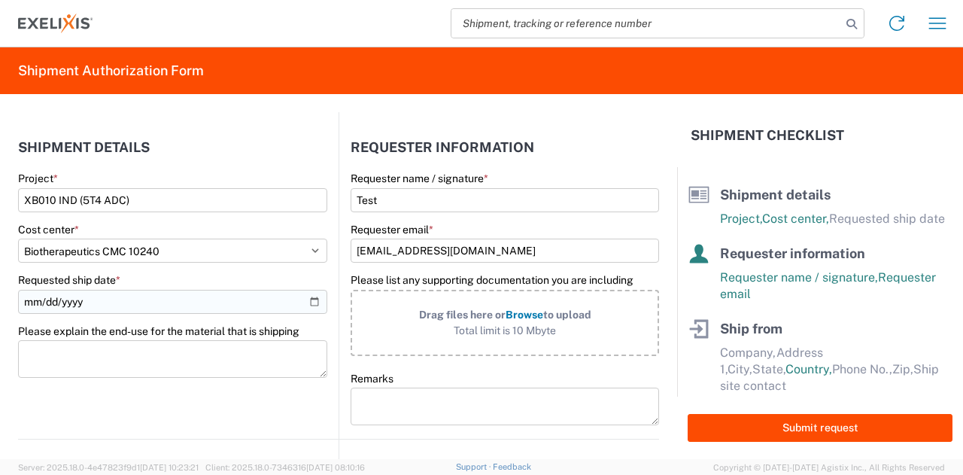
click at [313, 303] on input "Requested ship date *" at bounding box center [172, 302] width 309 height 24
type input "[DATE]"
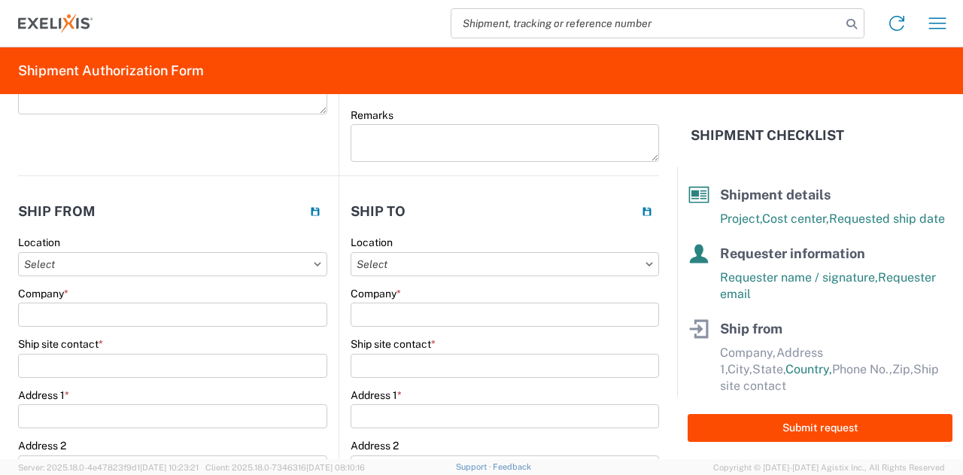
scroll to position [263, 0]
click at [250, 269] on input "Location" at bounding box center [172, 265] width 309 height 24
click at [219, 357] on input "Ship site contact *" at bounding box center [172, 366] width 309 height 24
type input "azenta"
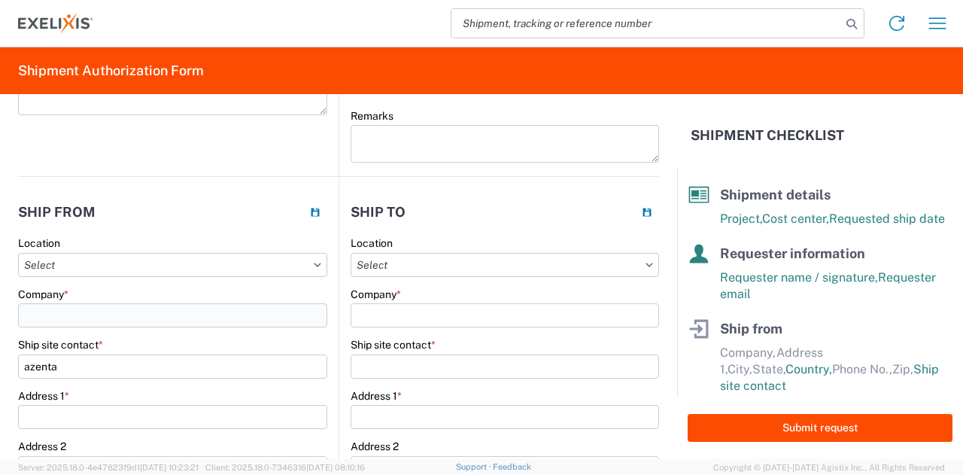
click at [223, 306] on input "Company *" at bounding box center [172, 315] width 309 height 24
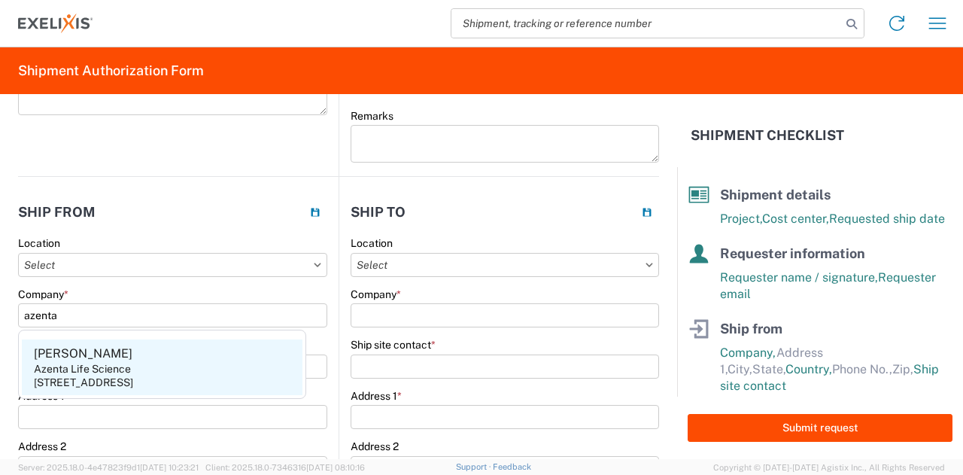
click at [163, 361] on agx-address-suggestion-item "[PERSON_NAME] Azenta Life Science [STREET_ADDRESS]" at bounding box center [162, 367] width 281 height 56
type input "Azenta Life Science"
type input "[PERSON_NAME]"
type input "[STREET_ADDRESS]"
type input "[GEOGRAPHIC_DATA]"
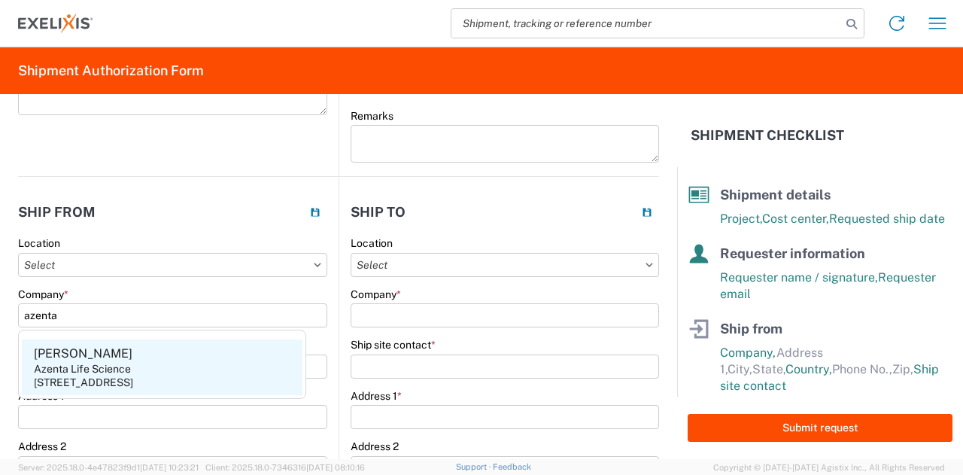
select select "IN"
type input "46241"
type input "[PHONE_NUMBER]"
type input "[PERSON_NAME][EMAIL_ADDRESS][PERSON_NAME][DOMAIN_NAME]"
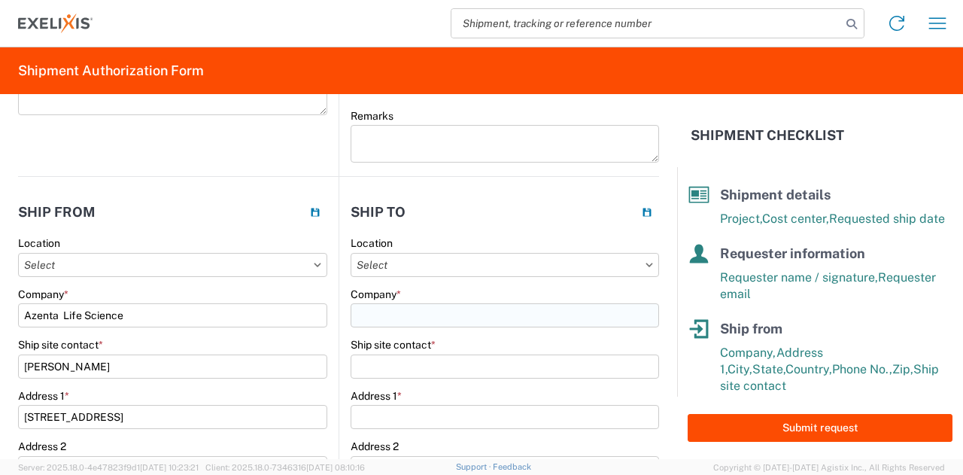
click at [417, 314] on input "Company *" at bounding box center [505, 315] width 308 height 24
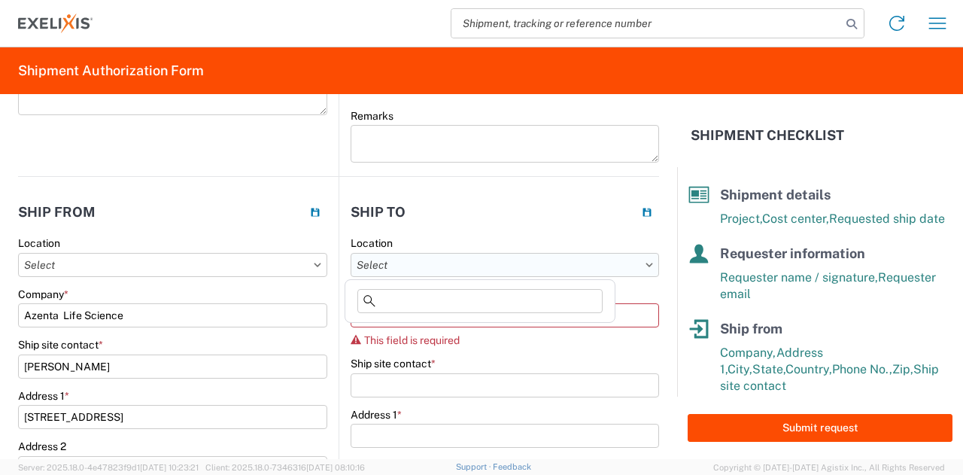
click at [501, 263] on input "Location" at bounding box center [505, 265] width 308 height 24
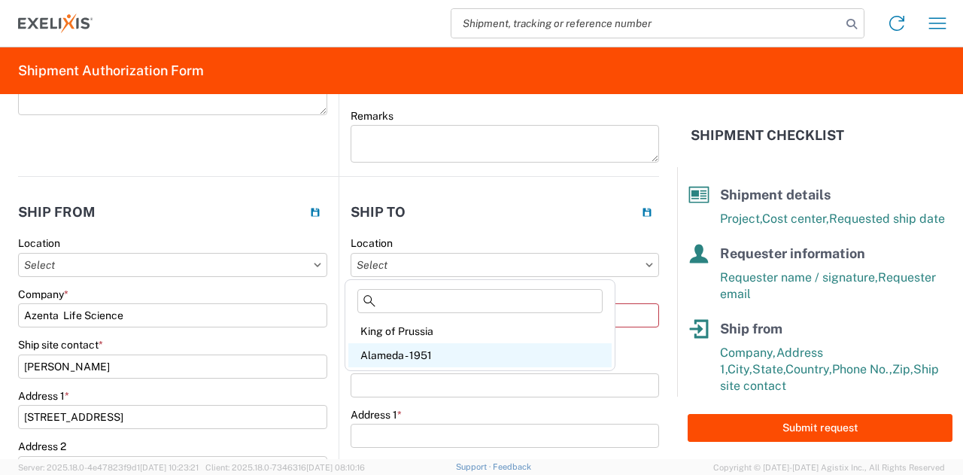
click at [409, 348] on div "Alameda - 1951" at bounding box center [479, 355] width 263 height 24
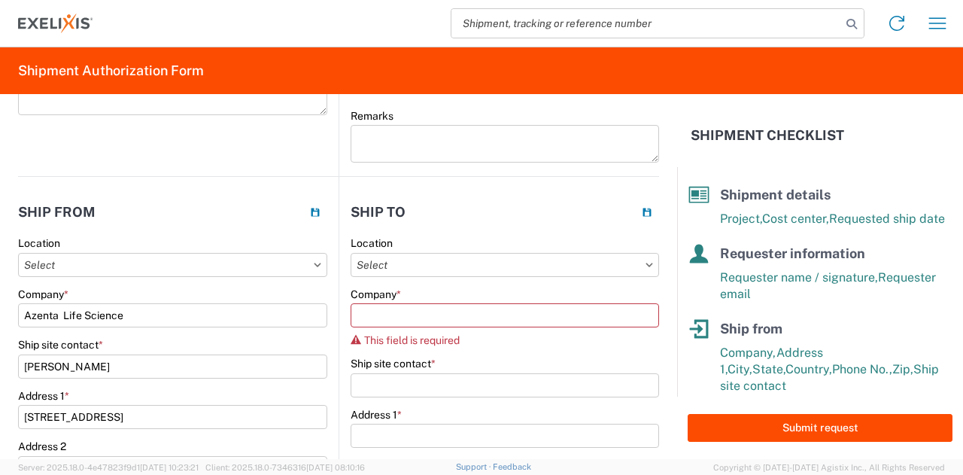
type input "Alameda - 1951"
type input "Exelixis"
type input "[STREET_ADDRESS]"
type input "Alameda"
select select "CA"
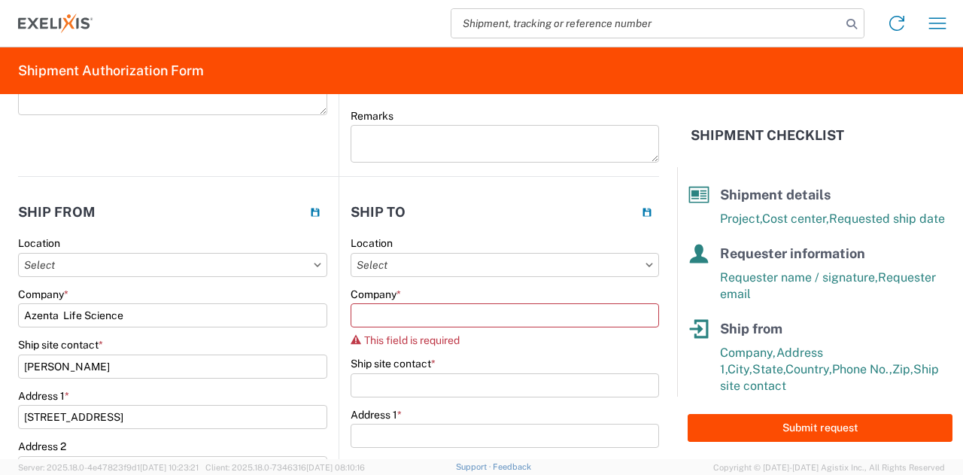
type input "94502"
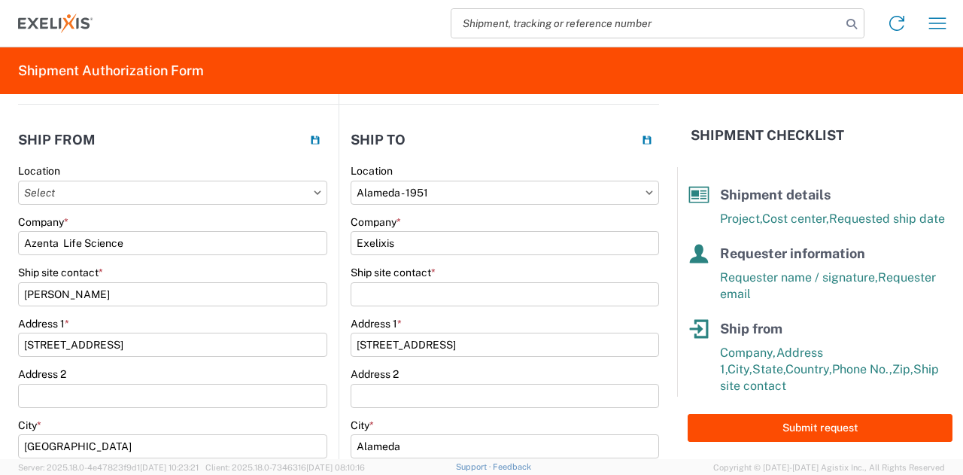
scroll to position [335, 0]
click at [392, 299] on input "Ship site contact *" at bounding box center [505, 294] width 308 height 24
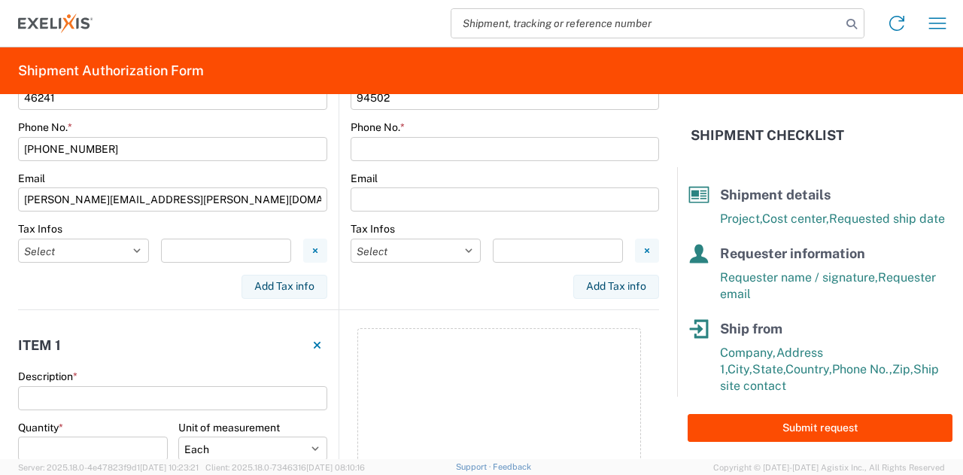
scroll to position [839, 0]
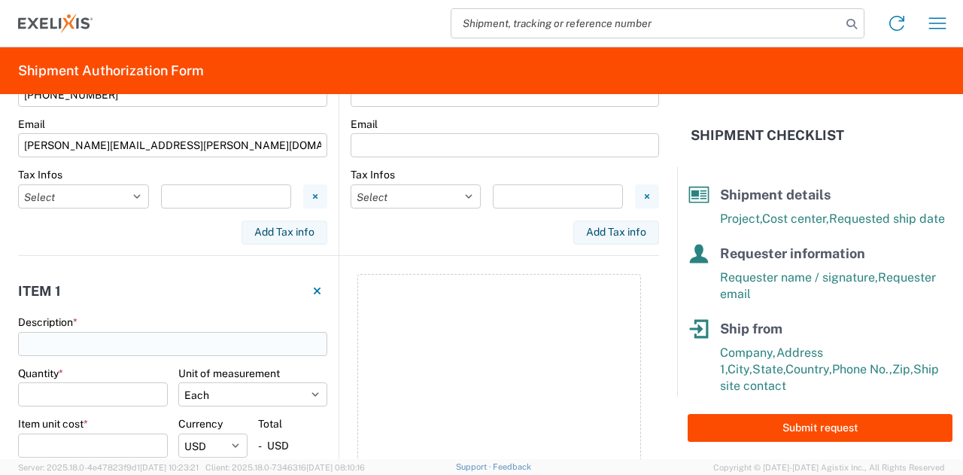
type input "test"
click at [203, 344] on input "Description *" at bounding box center [172, 344] width 309 height 24
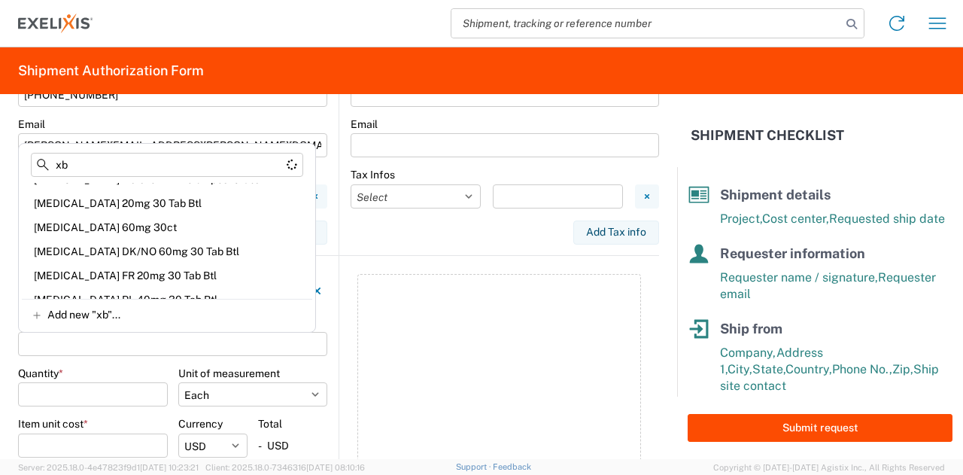
scroll to position [0, 0]
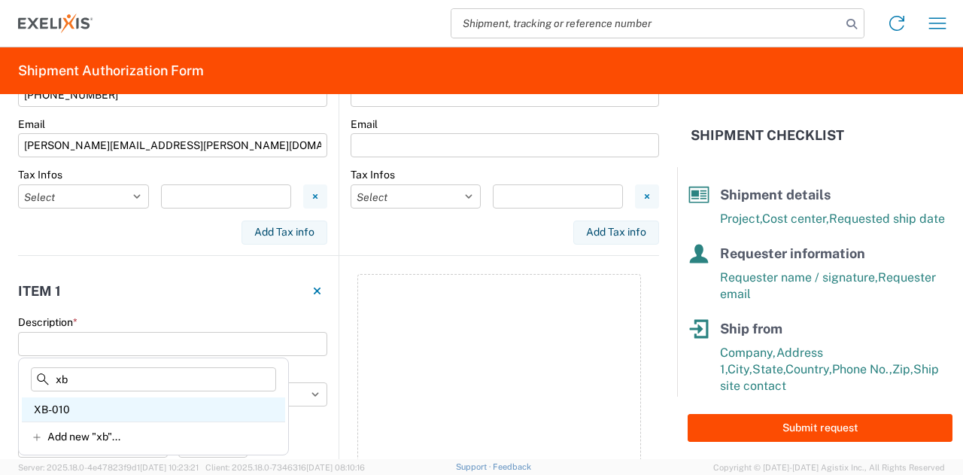
type input "xb"
click at [101, 410] on div "XB-010" at bounding box center [153, 409] width 263 height 24
type input "XB-010"
select select "EA"
select select "USD"
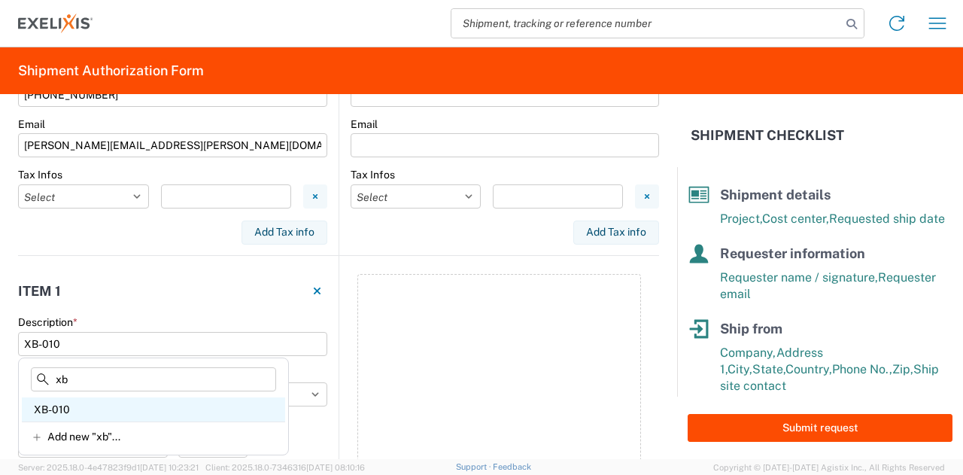
select select "CN"
select select
type input "XB-010"
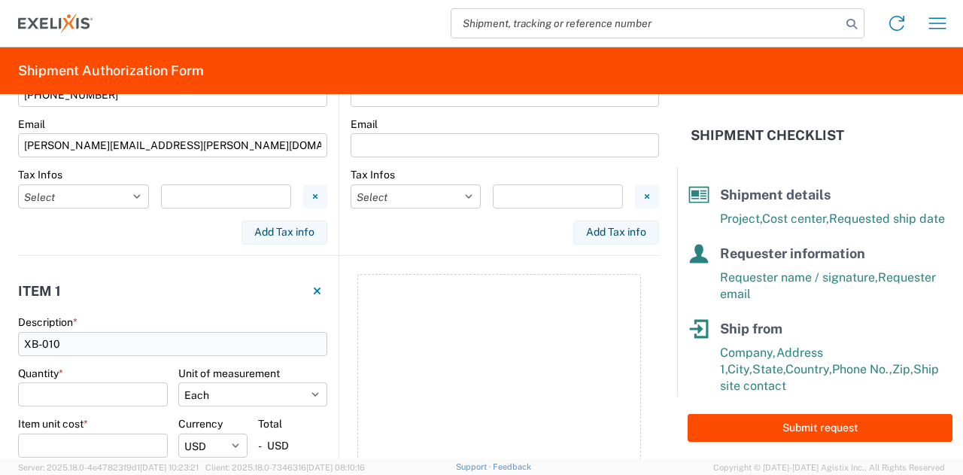
scroll to position [934, 0]
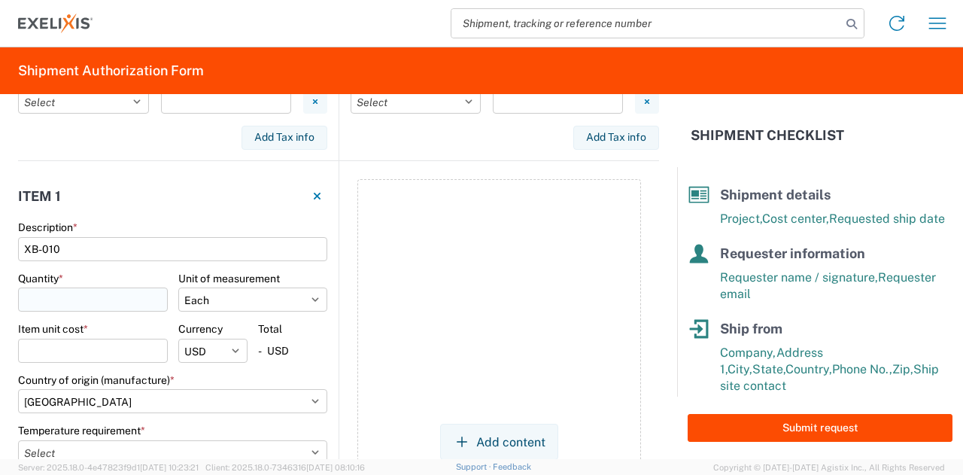
click at [111, 291] on input "Quantity *" at bounding box center [93, 299] width 150 height 24
type input "1"
click at [258, 295] on select "Select Bag Bottle Blister Pack Capsule Carton Centimeter Cubic centimeter Cubic…" at bounding box center [253, 299] width 150 height 24
select select "G"
click at [178, 287] on select "Select Bag Bottle Blister Pack Capsule Carton Centimeter Cubic centimeter Cubic…" at bounding box center [253, 299] width 150 height 24
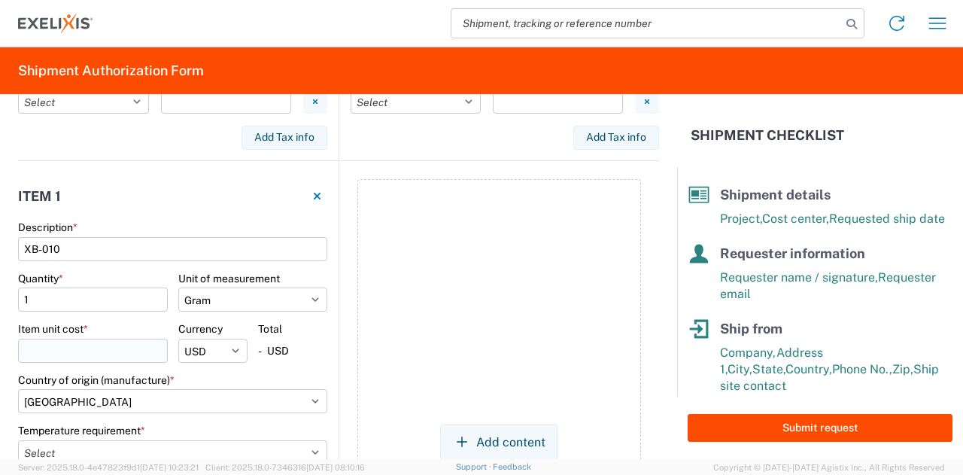
click at [138, 339] on input "Item unit cost *" at bounding box center [93, 351] width 150 height 24
type input "0"
click at [421, 293] on div "Add content" at bounding box center [499, 441] width 284 height 525
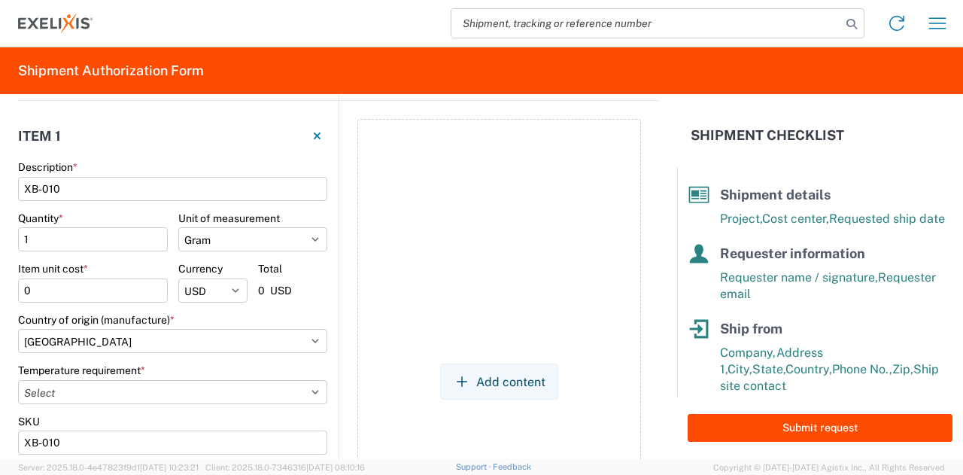
scroll to position [1063, 0]
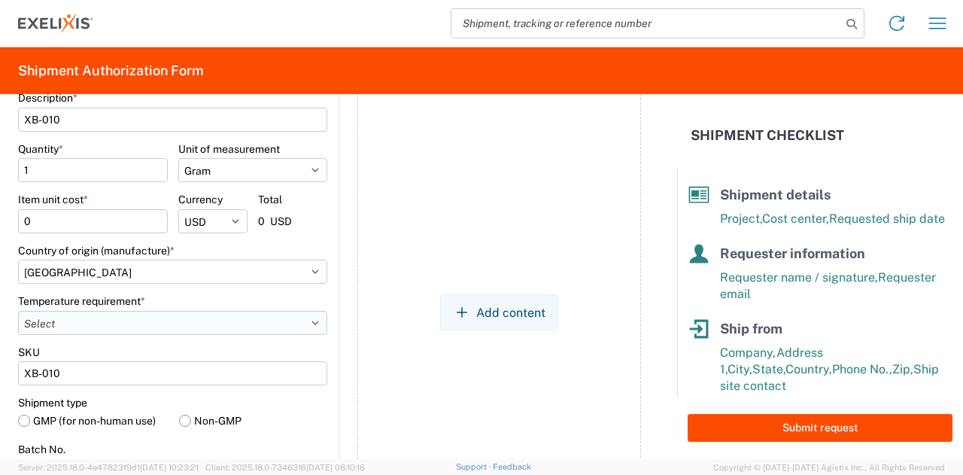
click at [286, 324] on select "Select -15°C to -25°C -120°C to -190°C (LN2,DV10) -20°C to -80°C -2°C to -8°C -…" at bounding box center [172, 323] width 309 height 24
select select "MINUS_65C"
click at [18, 311] on select "Select -15°C to -25°C -120°C to -190°C (LN2,DV10) -20°C to -80°C -2°C to -8°C -…" at bounding box center [172, 323] width 309 height 24
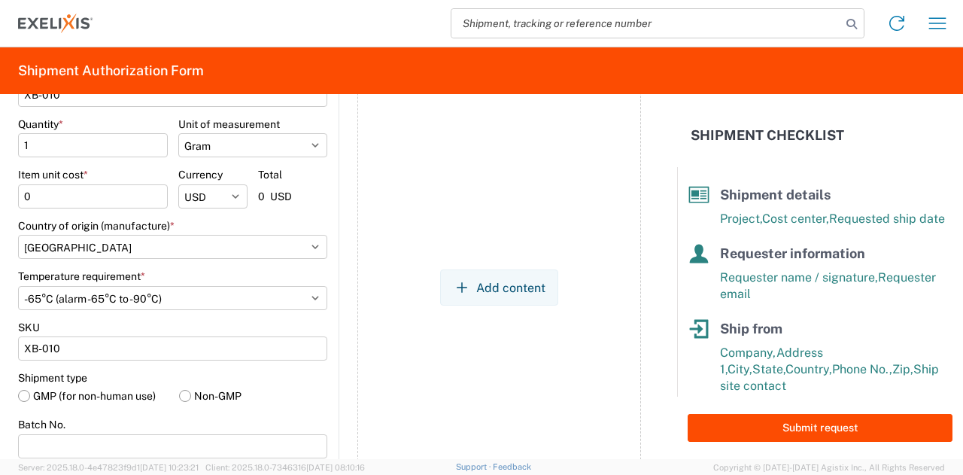
scroll to position [1124, 0]
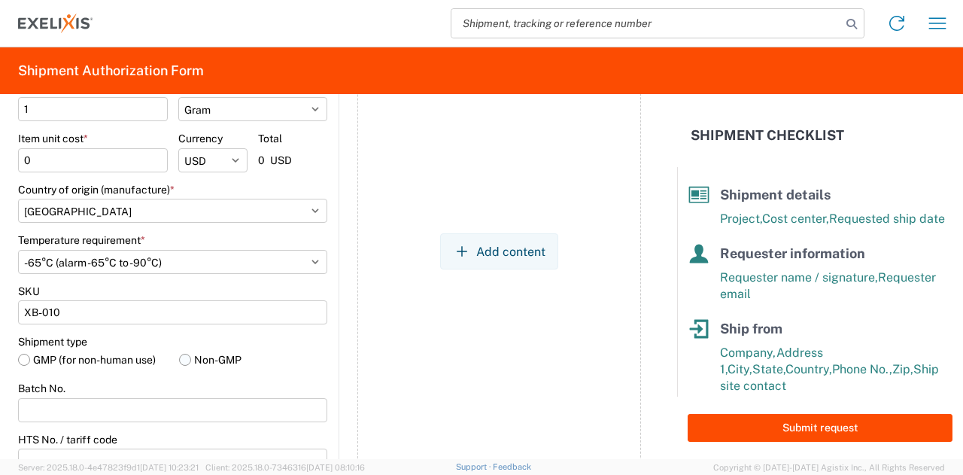
click at [206, 359] on label "Non-GMP" at bounding box center [253, 359] width 149 height 23
click at [0, 0] on input "Non-GMP" at bounding box center [0, 0] width 0 height 0
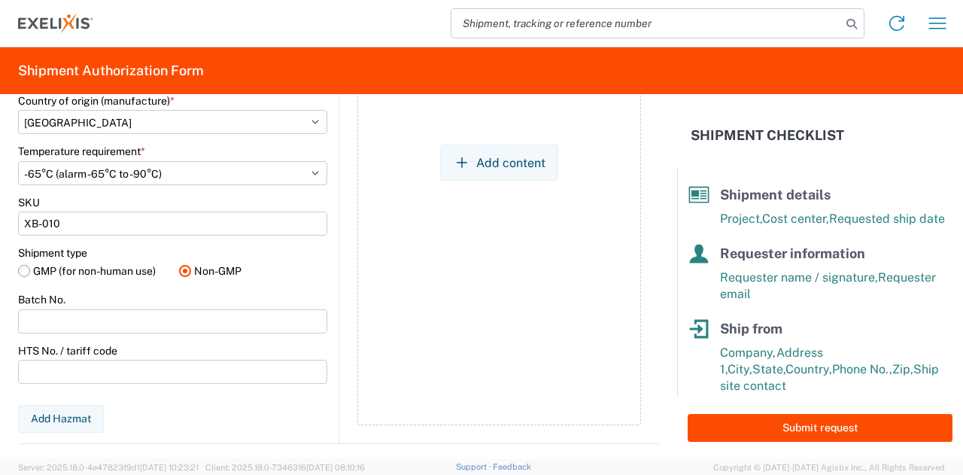
scroll to position [1082, 0]
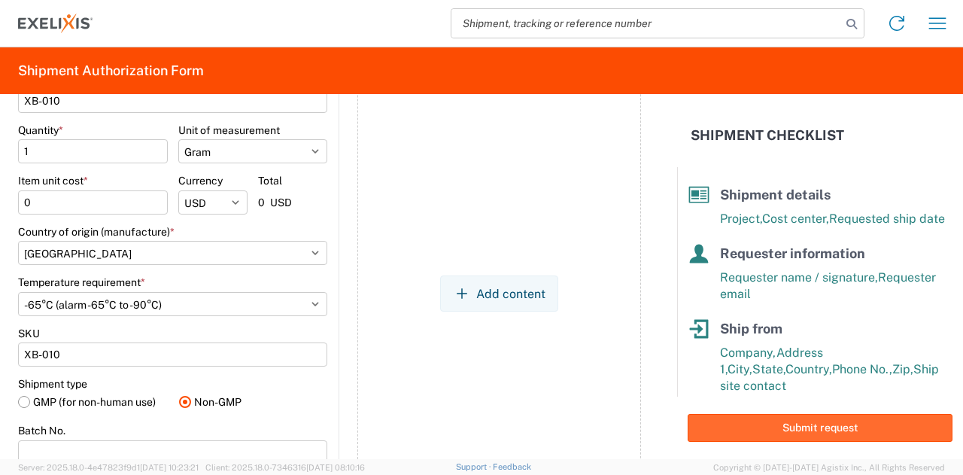
click at [783, 429] on button "Submit request" at bounding box center [820, 428] width 265 height 28
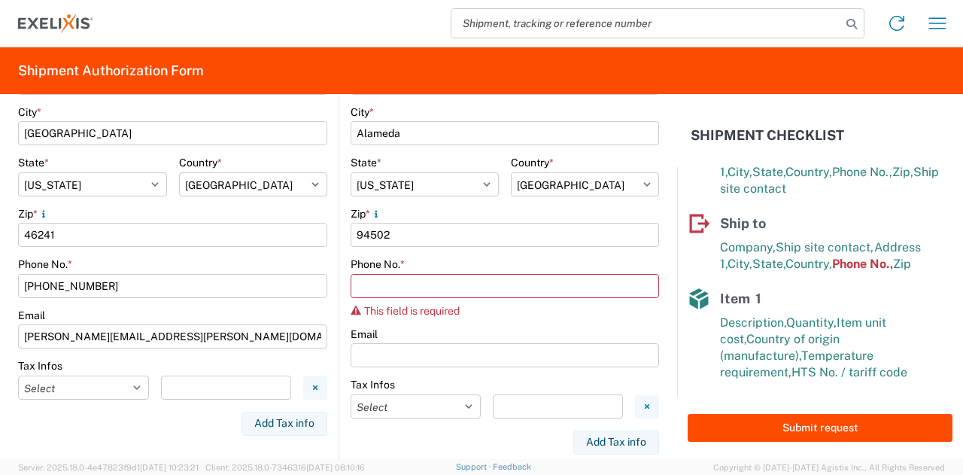
scroll to position [647, 0]
click at [516, 283] on input "Phone No. *" at bounding box center [505, 287] width 308 height 24
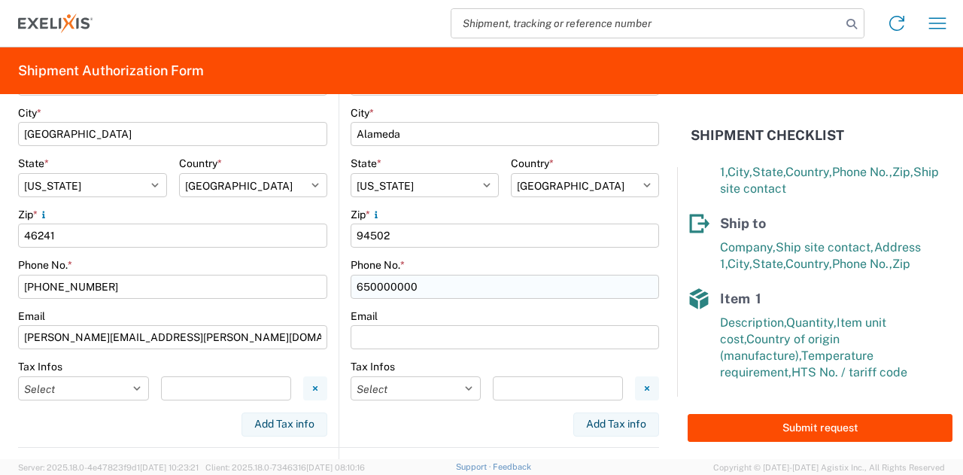
click at [380, 285] on input "650000000" at bounding box center [505, 287] width 308 height 24
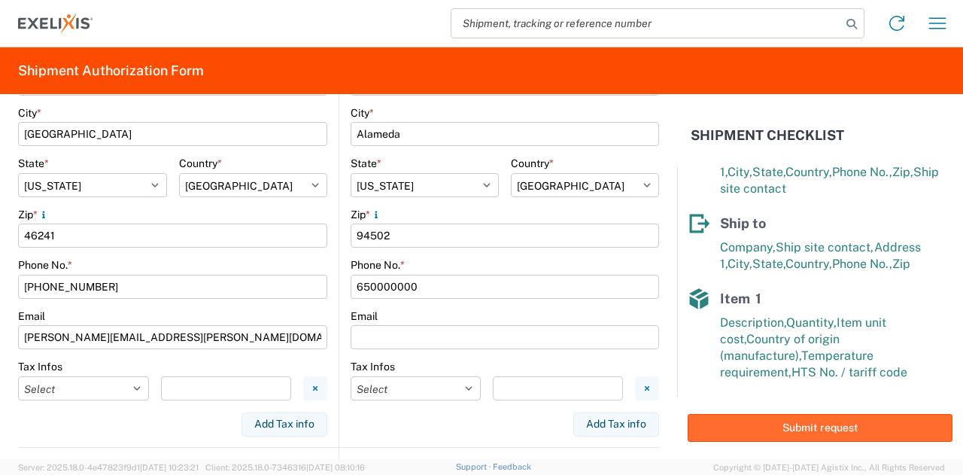
type input "650000000"
click at [810, 431] on button "Submit request" at bounding box center [820, 428] width 265 height 28
